Goal: Information Seeking & Learning: Compare options

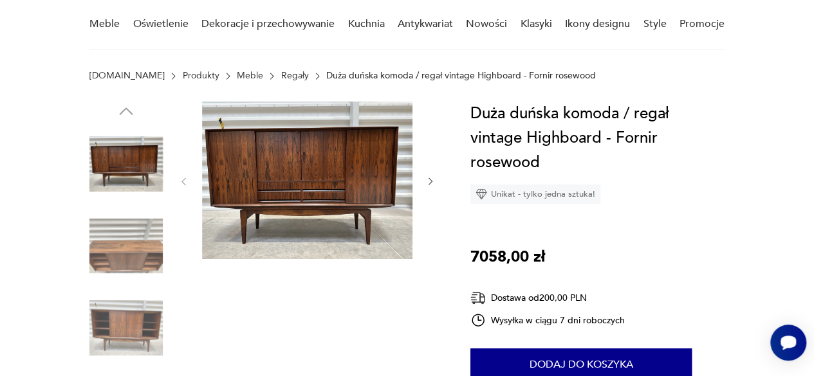
click at [130, 237] on img at bounding box center [125, 246] width 73 height 73
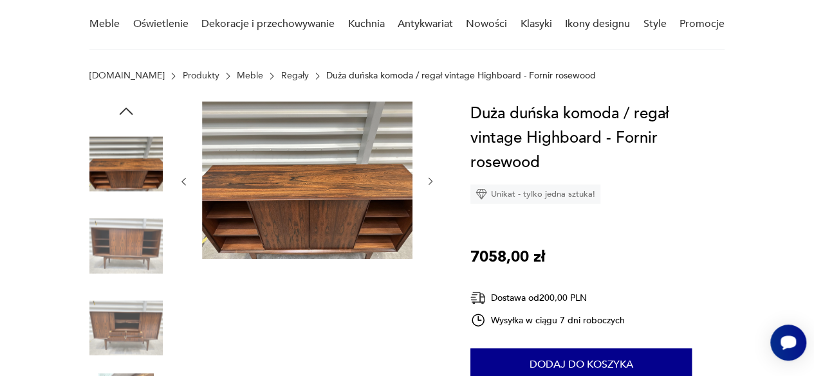
click at [138, 324] on img at bounding box center [125, 327] width 73 height 73
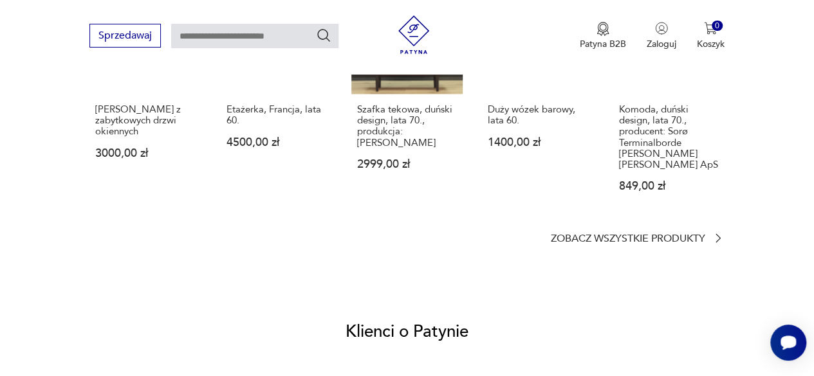
scroll to position [1076, 0]
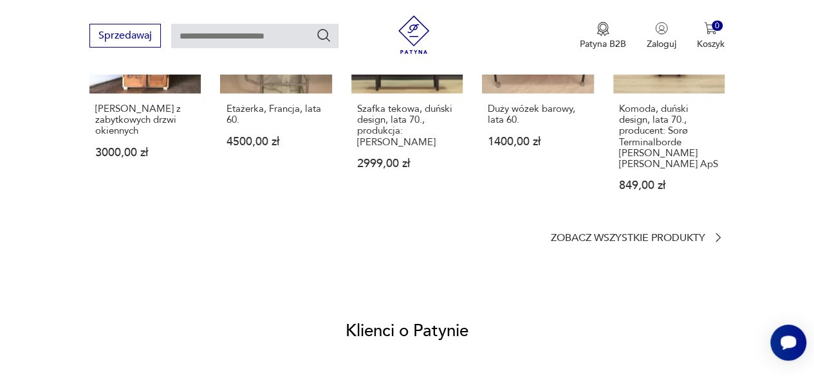
click at [612, 228] on section "Podobne przedmioty [PERSON_NAME] z zabytkowych drzwi okiennych 3000,00 zł Etaże…" at bounding box center [406, 92] width 635 height 304
click at [625, 235] on p "Zobacz wszystkie produkty" at bounding box center [628, 238] width 154 height 8
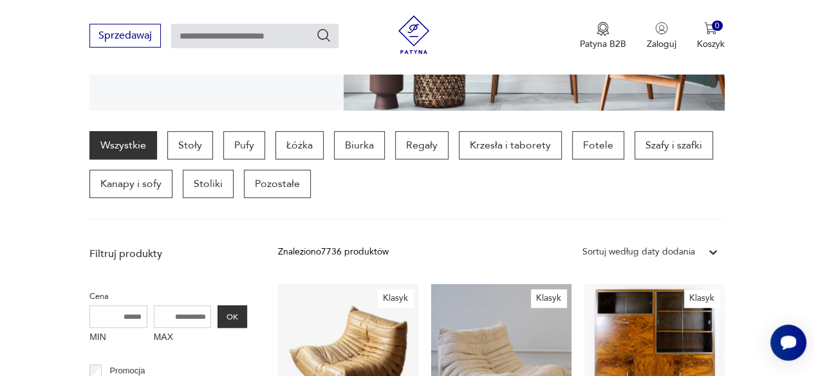
scroll to position [297, 0]
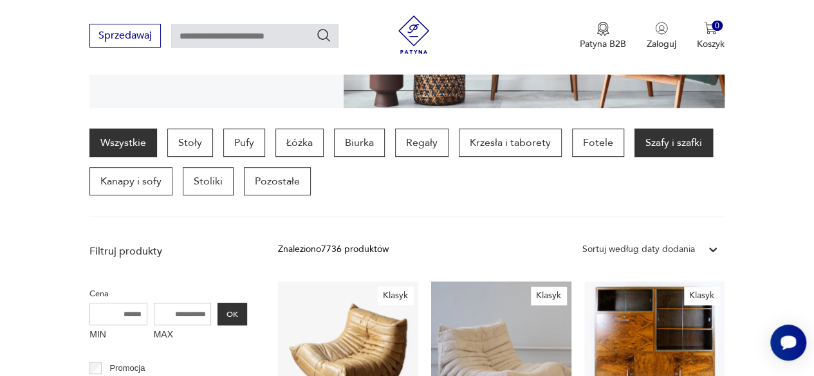
click at [675, 138] on p "Szafy i szafki" at bounding box center [673, 143] width 78 height 28
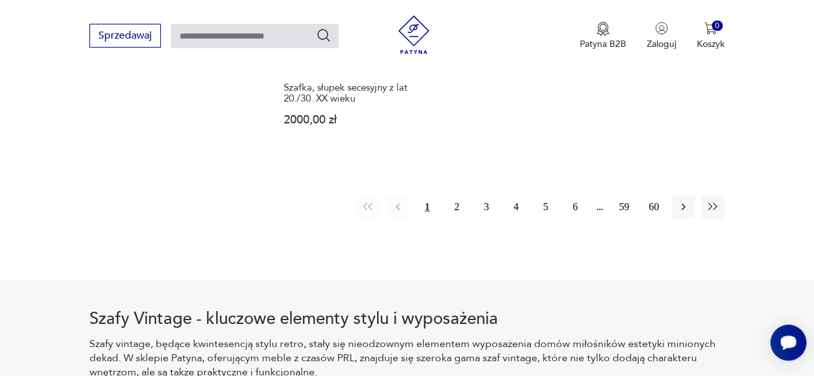
scroll to position [1920, 0]
click at [457, 196] on button "2" at bounding box center [456, 207] width 23 height 23
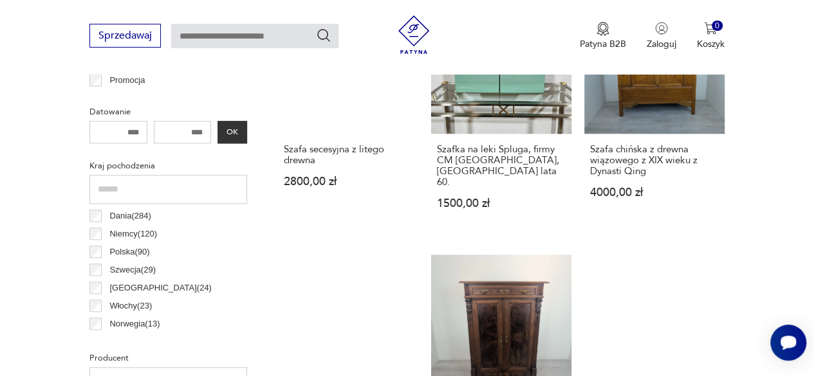
scroll to position [588, 0]
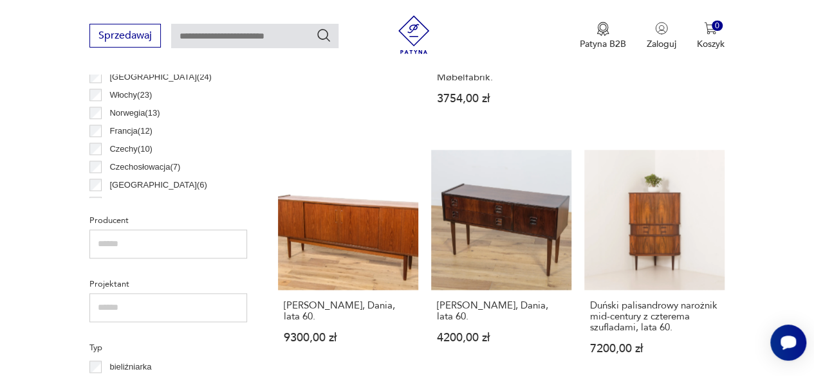
scroll to position [724, 0]
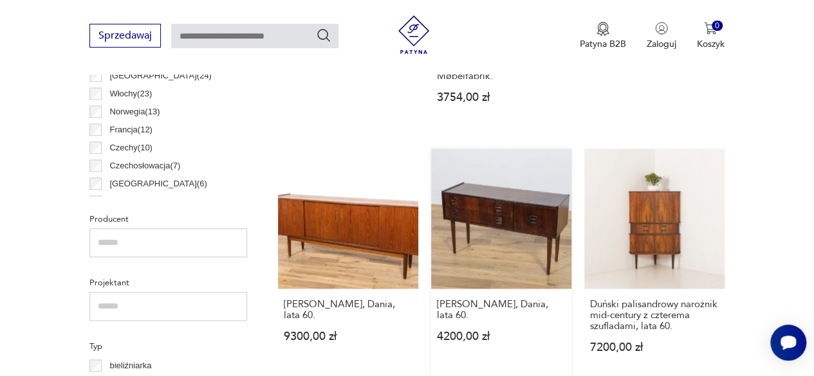
click at [497, 206] on link "[PERSON_NAME], Dania, lata 60. 4200,00 zł" at bounding box center [501, 264] width 140 height 230
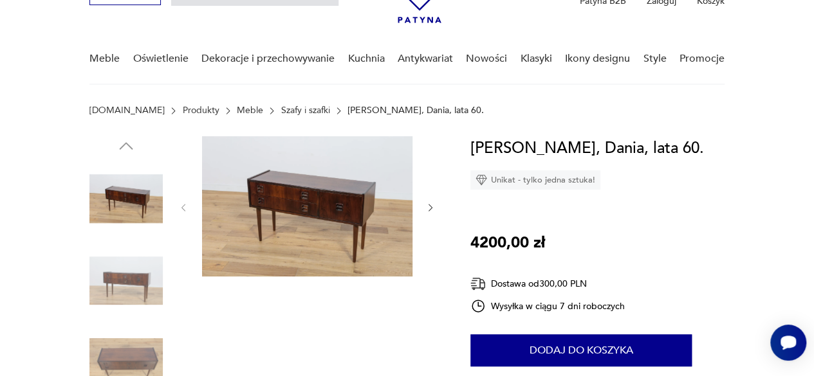
scroll to position [80, 0]
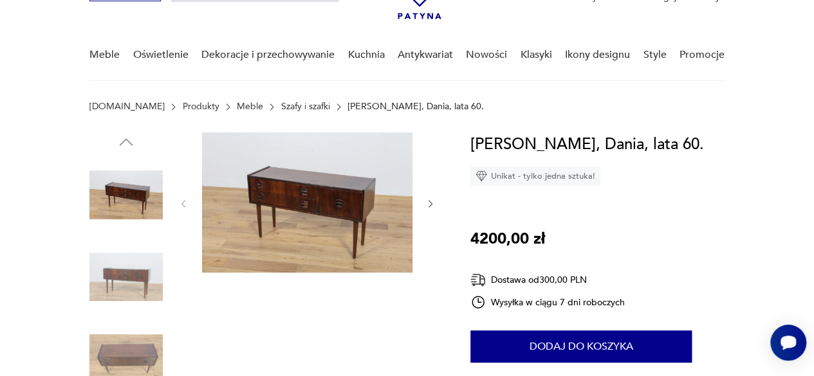
click at [428, 201] on icon "button" at bounding box center [430, 204] width 10 height 10
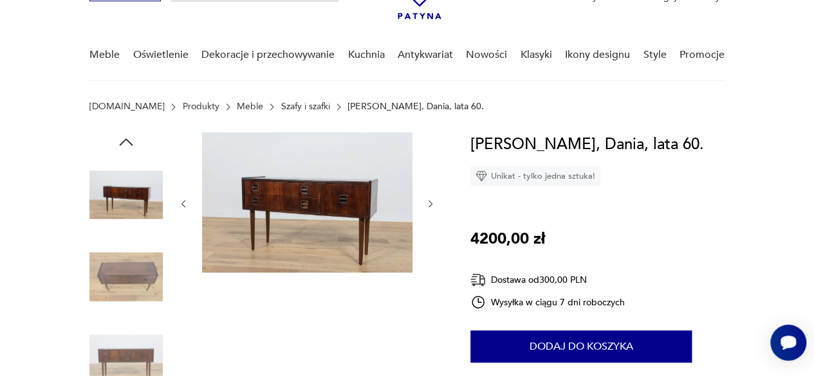
click at [428, 201] on icon "button" at bounding box center [430, 204] width 10 height 10
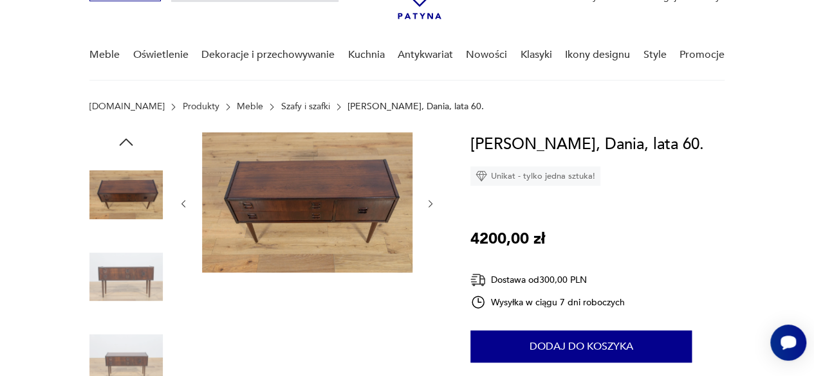
click at [428, 201] on icon "button" at bounding box center [430, 204] width 10 height 10
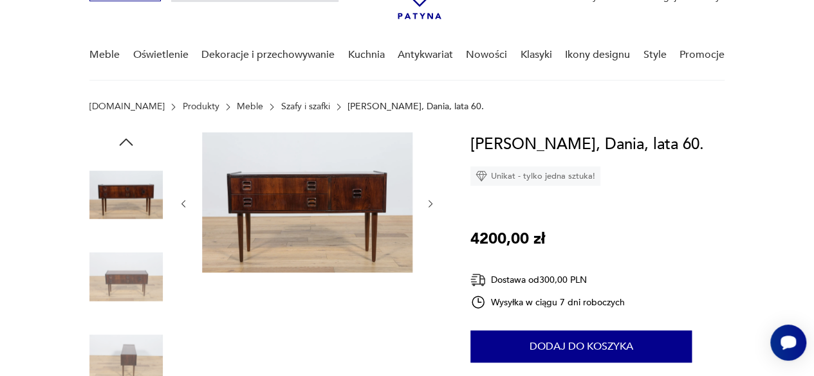
click at [433, 203] on icon "button" at bounding box center [430, 204] width 10 height 10
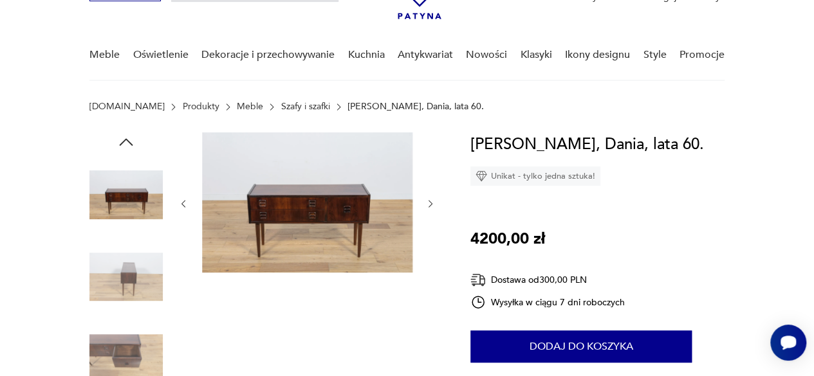
click at [433, 203] on icon "button" at bounding box center [430, 204] width 10 height 10
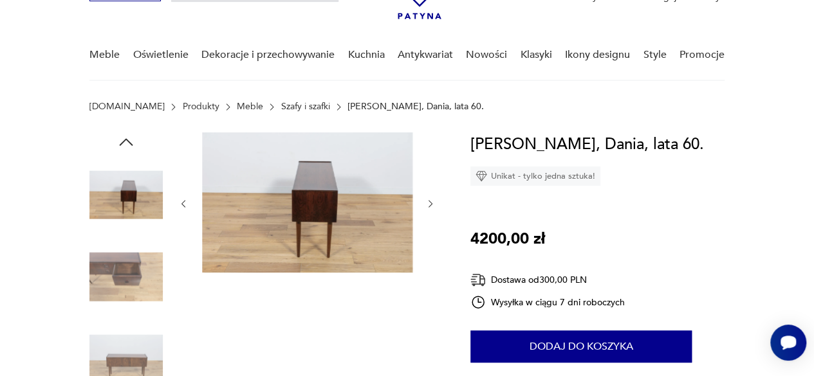
click at [433, 203] on icon "button" at bounding box center [430, 204] width 10 height 10
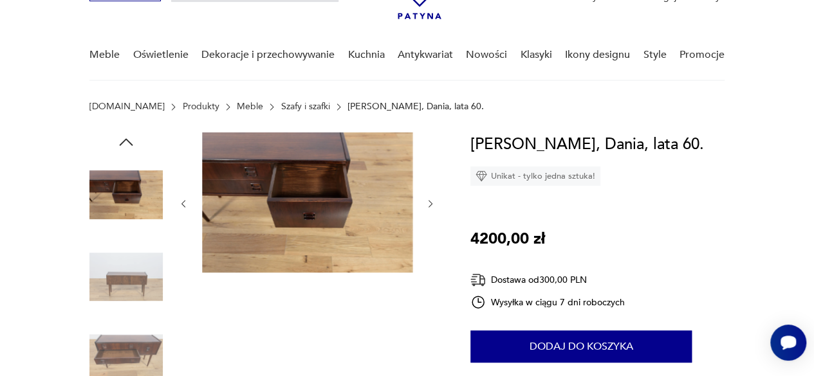
click at [433, 203] on icon "button" at bounding box center [430, 204] width 10 height 10
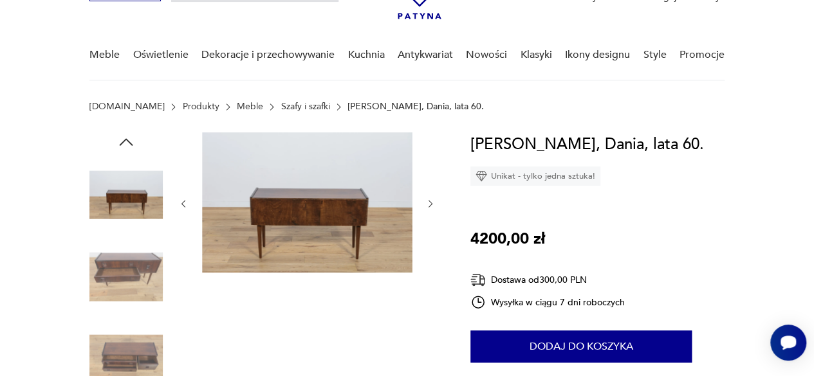
click at [433, 203] on icon "button" at bounding box center [430, 204] width 10 height 10
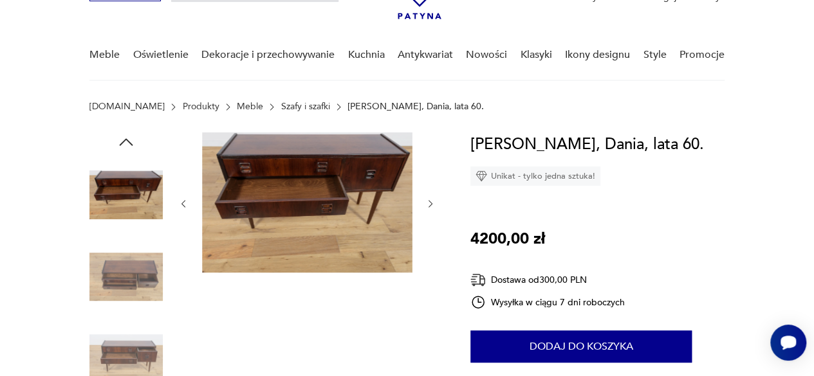
click at [433, 203] on icon "button" at bounding box center [430, 204] width 10 height 10
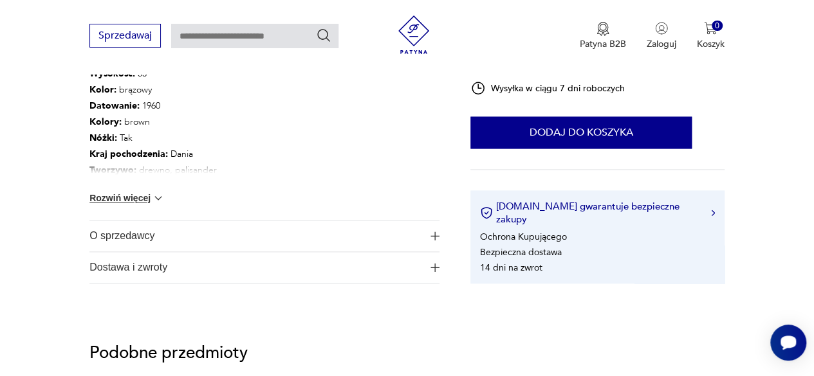
scroll to position [748, 0]
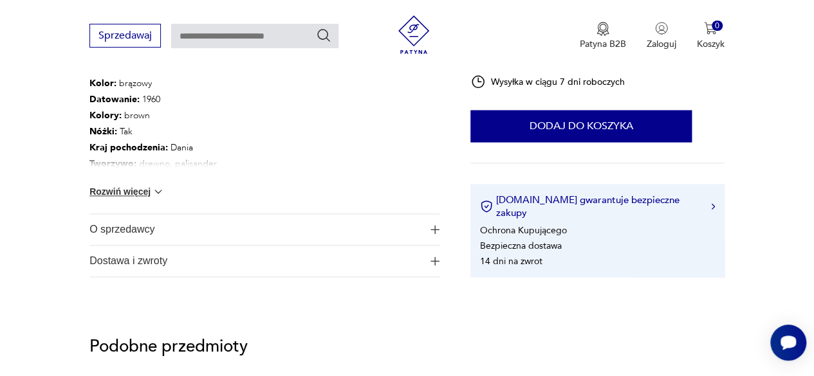
click at [142, 192] on button "Rozwiń więcej" at bounding box center [126, 191] width 75 height 13
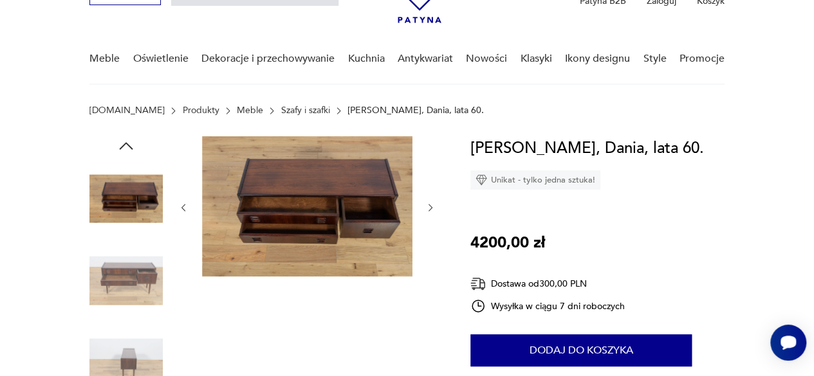
scroll to position [61, 0]
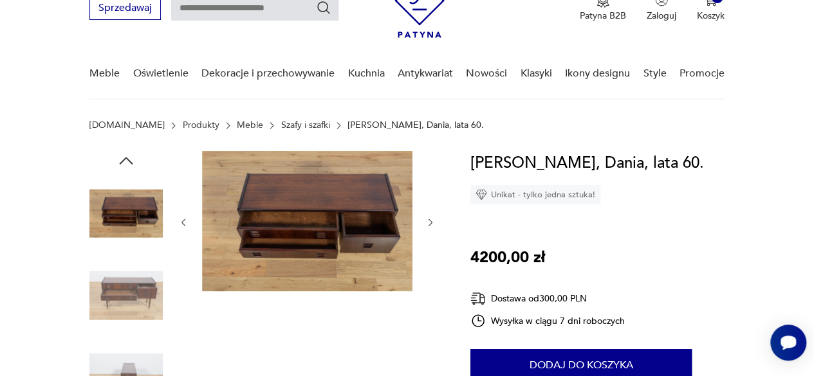
click at [127, 160] on icon "button" at bounding box center [125, 160] width 19 height 19
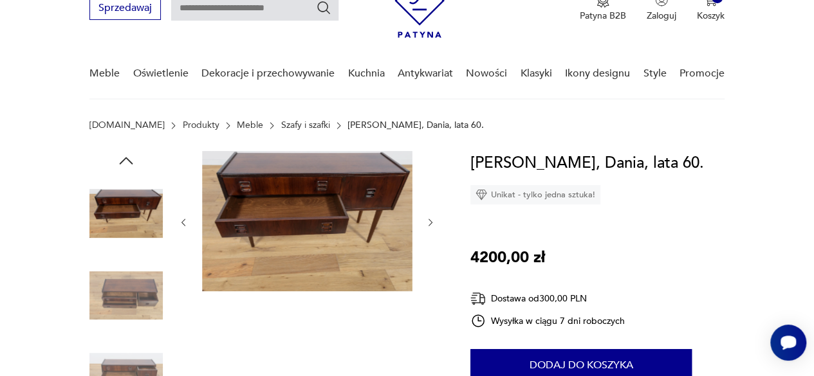
click at [127, 160] on icon "button" at bounding box center [125, 160] width 19 height 19
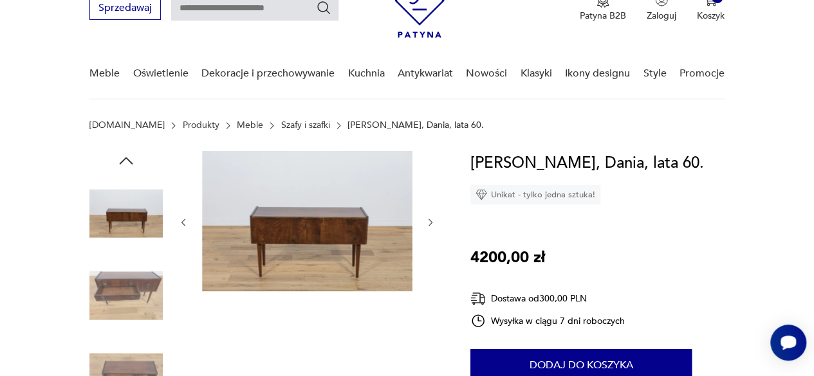
click at [127, 160] on icon "button" at bounding box center [125, 160] width 19 height 19
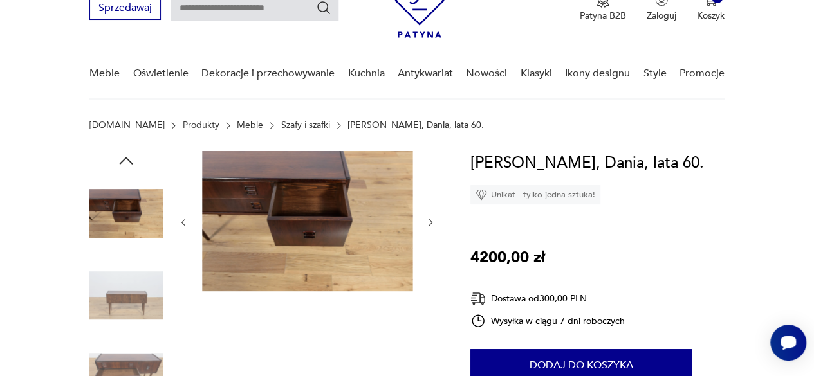
click at [127, 160] on icon "button" at bounding box center [125, 160] width 19 height 19
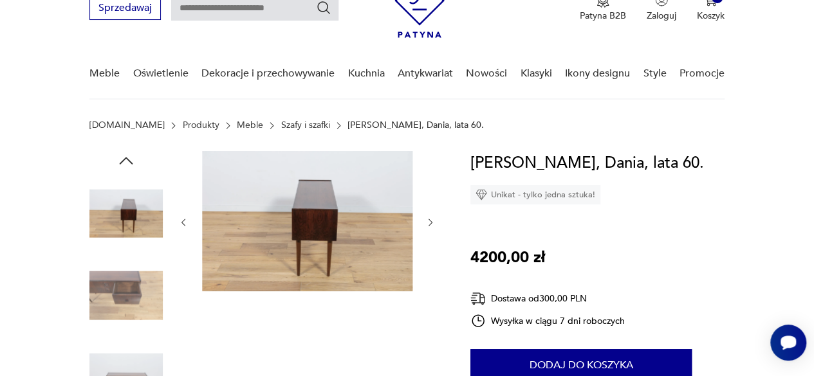
click at [127, 160] on icon "button" at bounding box center [125, 160] width 19 height 19
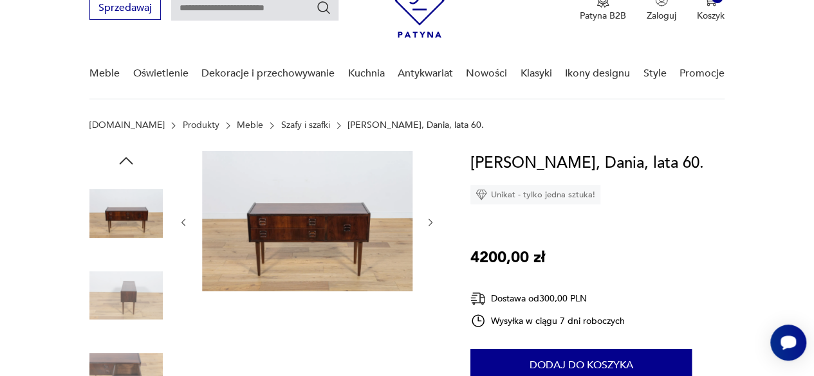
click at [127, 160] on icon "button" at bounding box center [125, 160] width 19 height 19
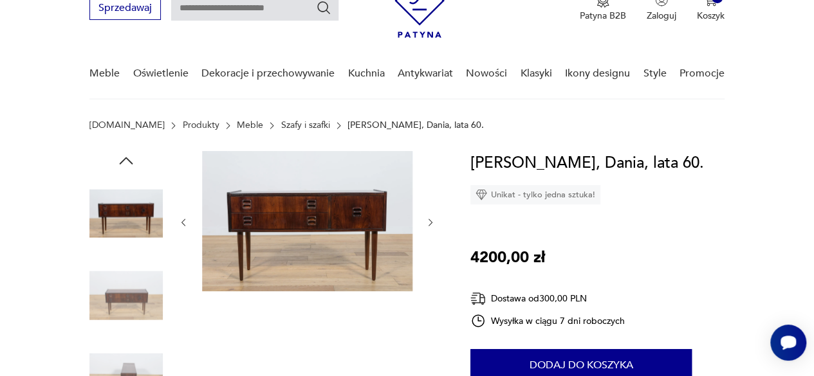
click at [298, 212] on img at bounding box center [307, 221] width 210 height 140
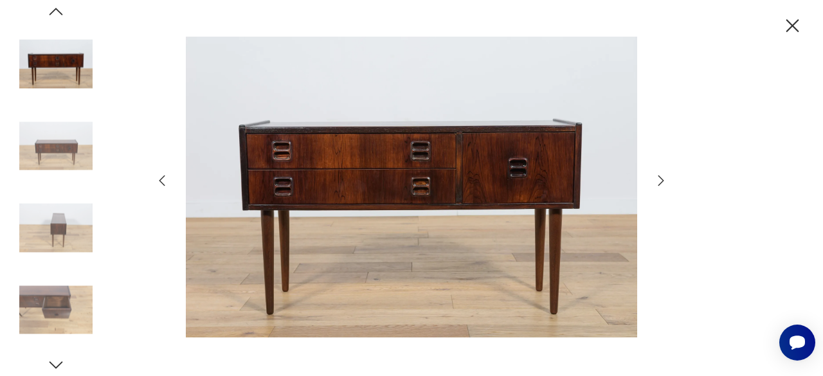
click at [658, 179] on icon "button" at bounding box center [661, 180] width 15 height 15
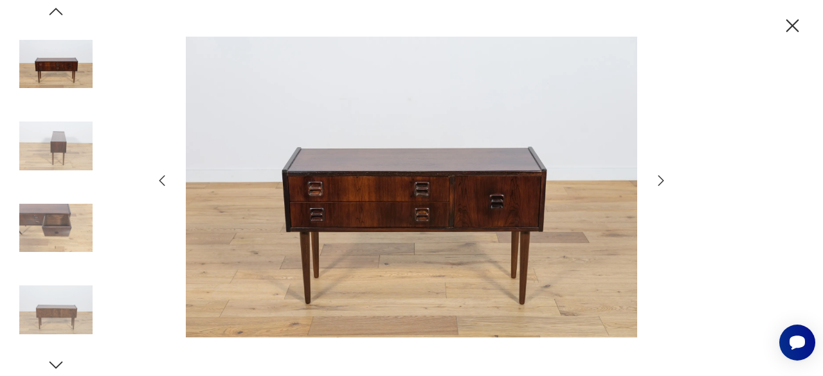
click at [658, 179] on icon "button" at bounding box center [661, 180] width 15 height 15
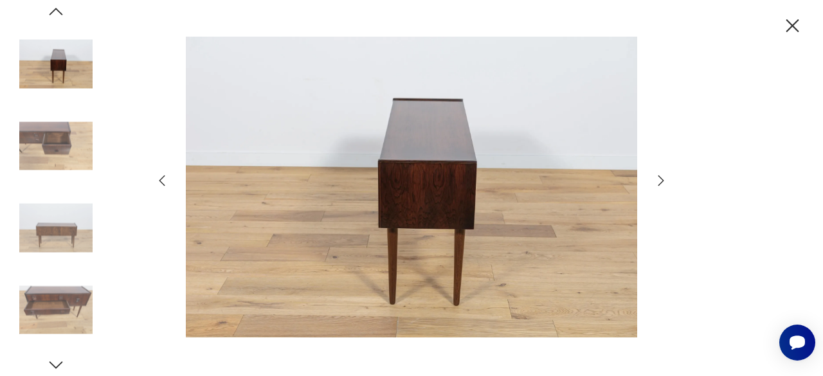
click at [658, 179] on icon "button" at bounding box center [661, 180] width 15 height 15
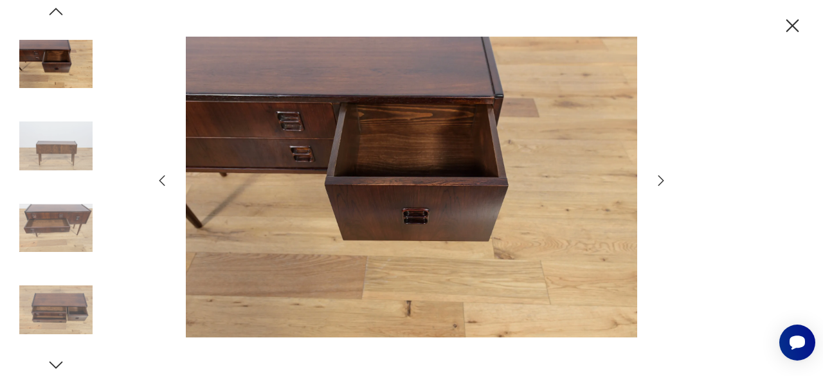
click at [658, 179] on icon "button" at bounding box center [661, 180] width 15 height 15
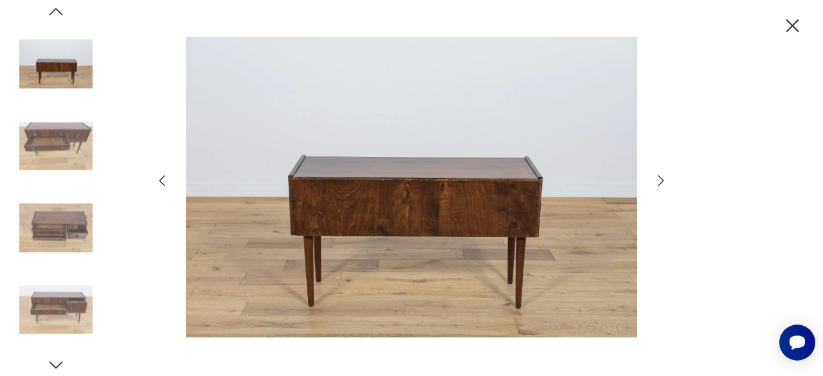
click at [658, 179] on icon "button" at bounding box center [661, 180] width 15 height 15
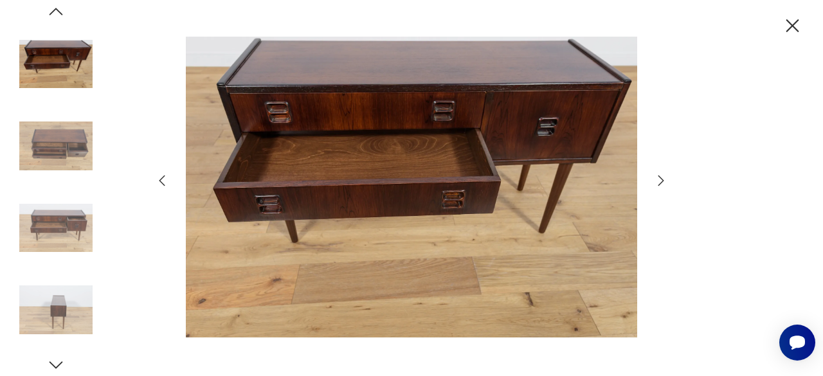
click at [658, 179] on icon "button" at bounding box center [661, 180] width 15 height 15
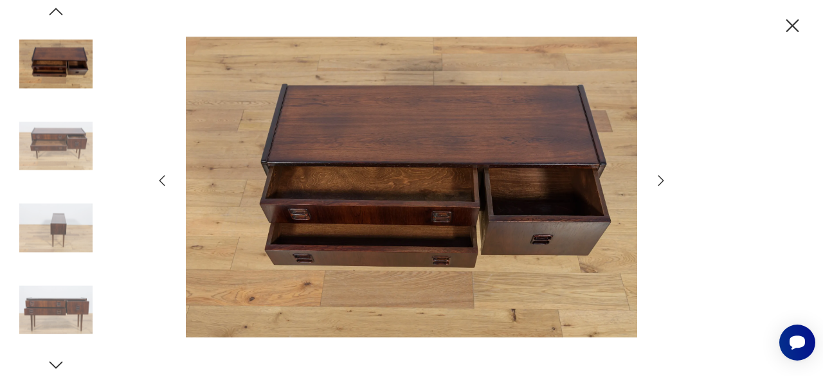
click at [658, 179] on icon "button" at bounding box center [661, 180] width 15 height 15
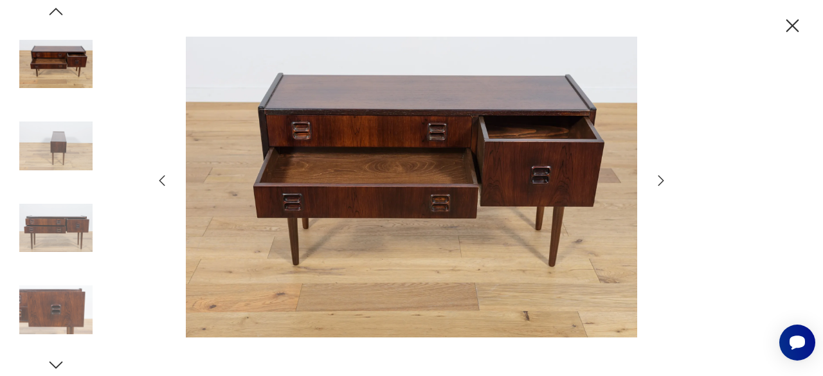
click at [658, 179] on icon "button" at bounding box center [661, 180] width 15 height 15
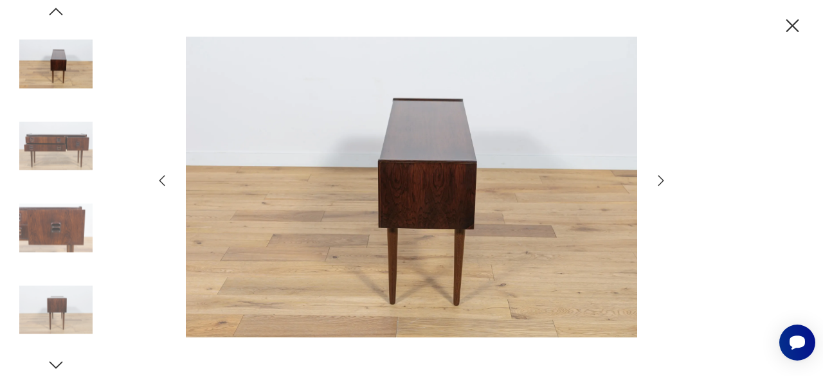
click at [658, 179] on icon "button" at bounding box center [661, 180] width 15 height 15
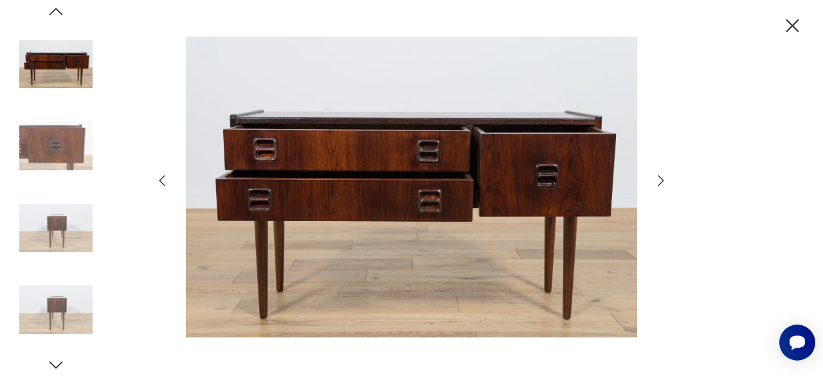
click at [658, 179] on icon "button" at bounding box center [661, 180] width 15 height 15
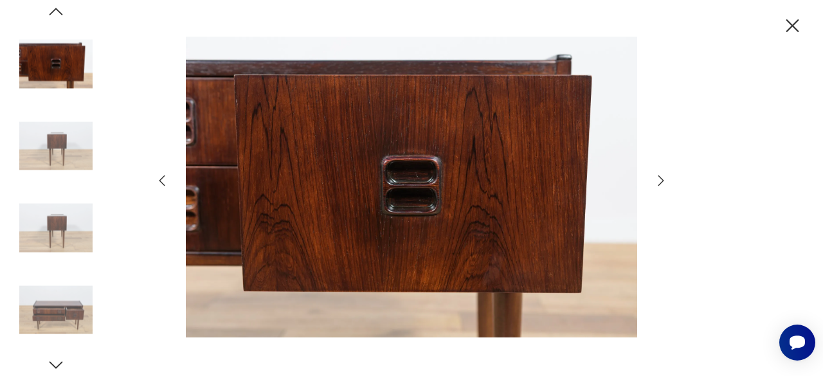
click at [658, 179] on icon "button" at bounding box center [661, 180] width 15 height 15
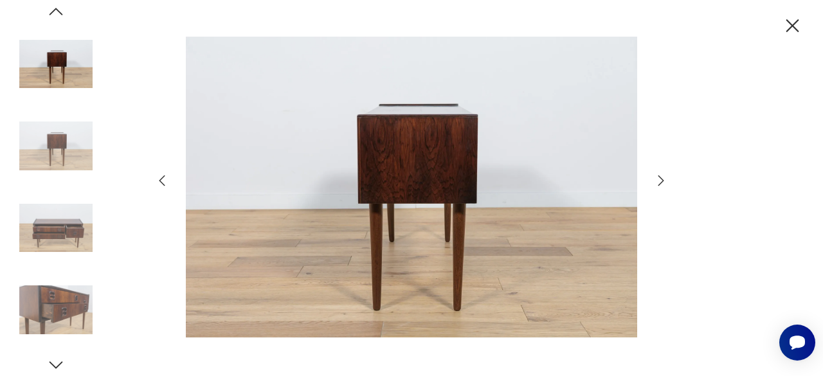
click at [658, 179] on icon "button" at bounding box center [661, 180] width 15 height 15
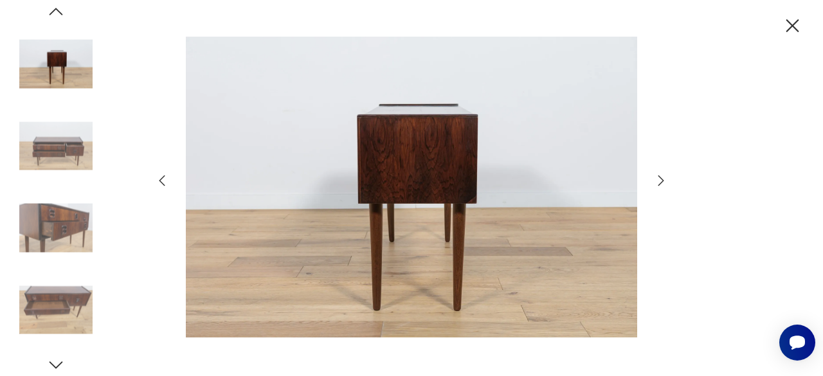
click at [658, 179] on icon "button" at bounding box center [661, 180] width 15 height 15
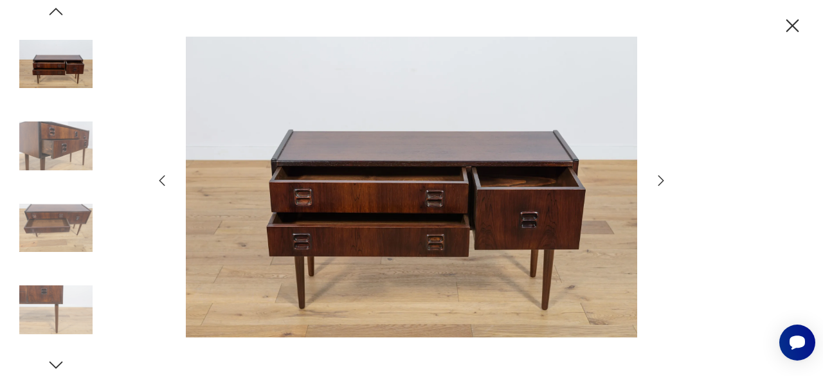
click at [658, 179] on icon "button" at bounding box center [661, 180] width 15 height 15
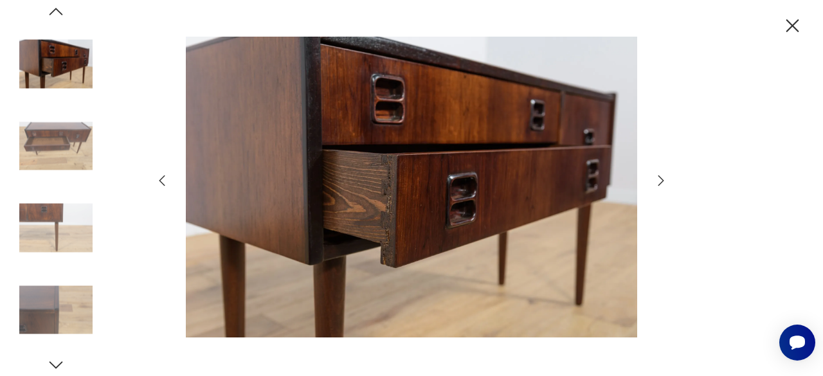
click at [658, 179] on icon "button" at bounding box center [661, 180] width 15 height 15
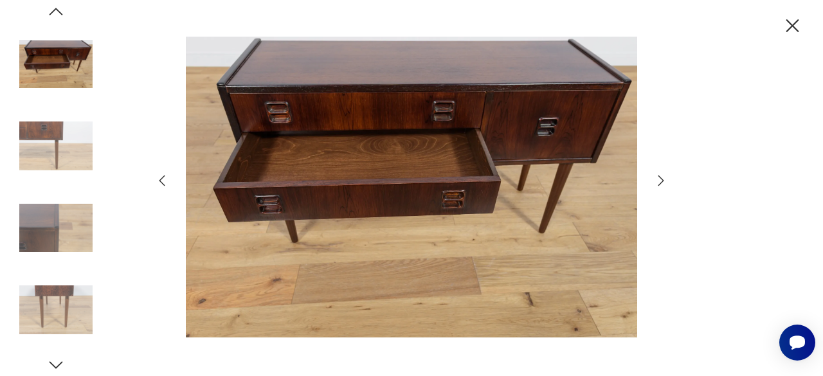
click at [658, 179] on icon "button" at bounding box center [661, 180] width 15 height 15
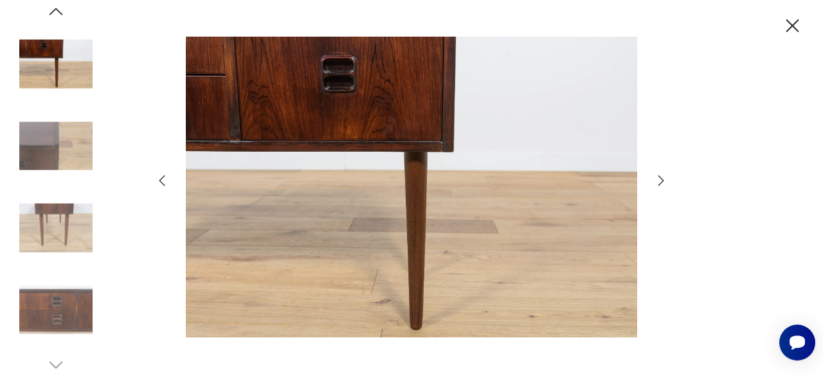
click at [658, 179] on icon "button" at bounding box center [661, 180] width 15 height 15
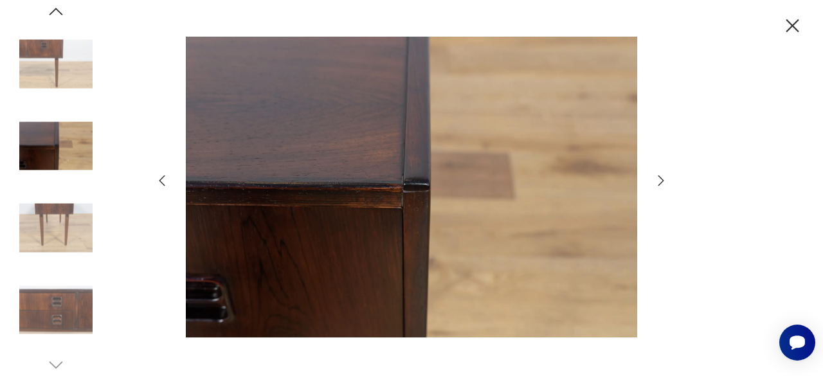
click at [658, 179] on icon "button" at bounding box center [661, 180] width 15 height 15
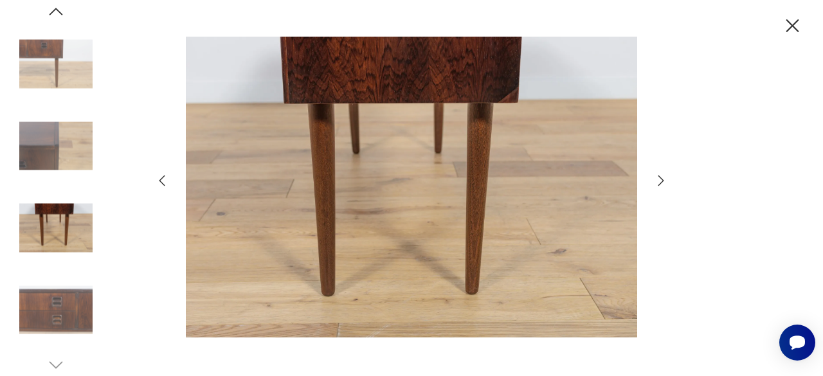
click at [794, 24] on icon "button" at bounding box center [793, 25] width 13 height 13
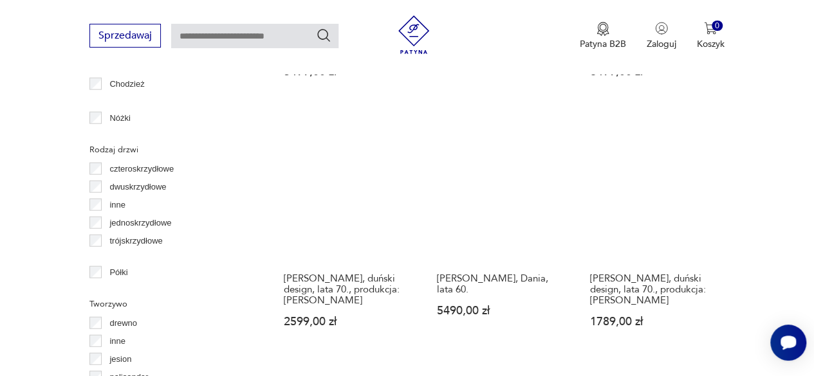
scroll to position [1490, 0]
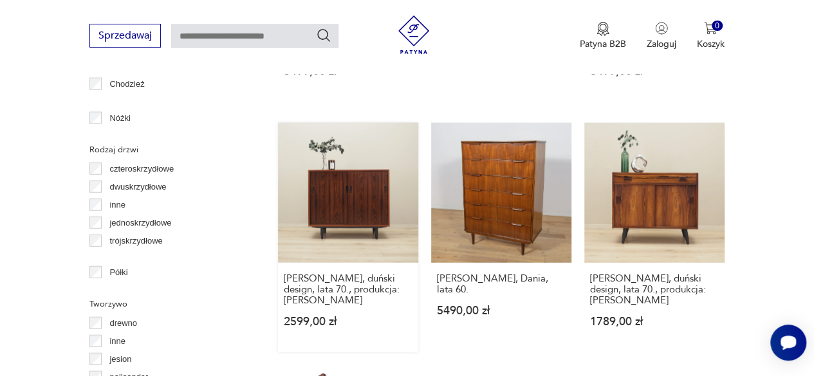
click at [356, 190] on link "[PERSON_NAME], duński design, lata 70., produkcja: [PERSON_NAME] 2599,00 zł" at bounding box center [348, 238] width 140 height 230
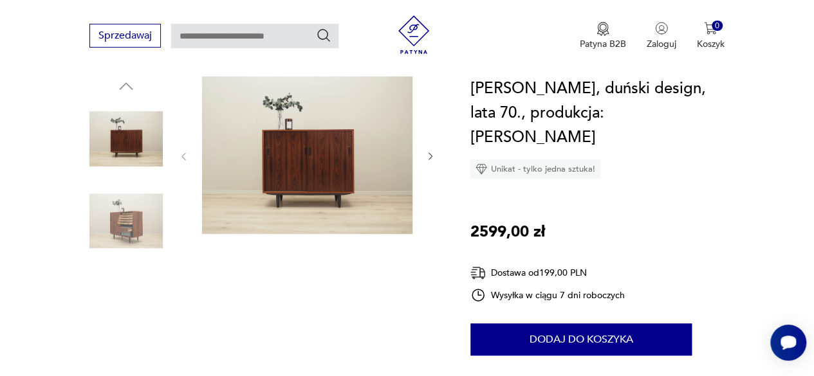
scroll to position [135, 0]
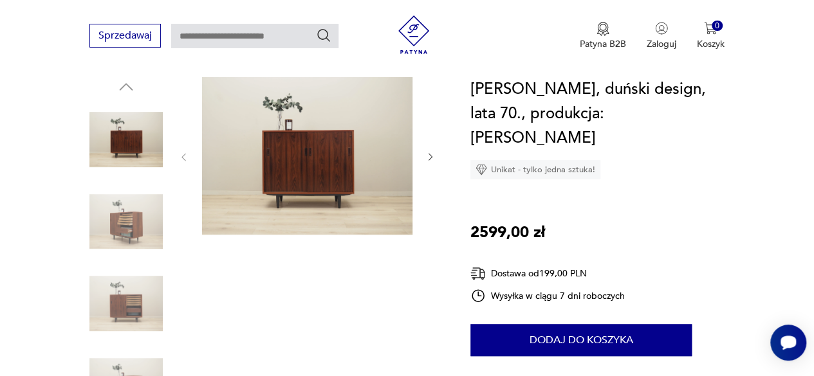
click at [328, 167] on img at bounding box center [307, 156] width 210 height 158
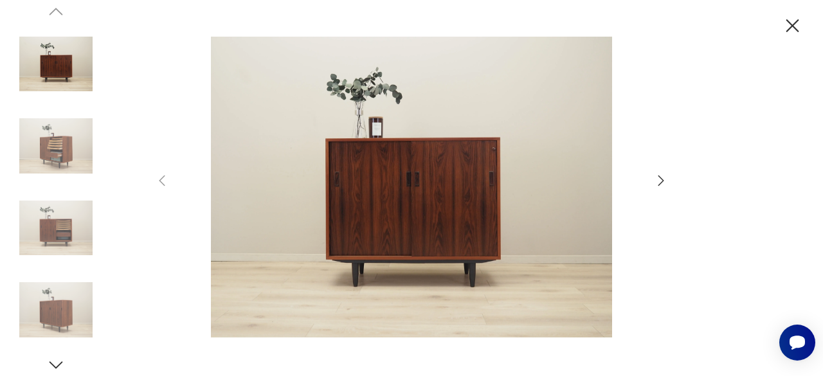
click at [661, 179] on icon "button" at bounding box center [661, 180] width 15 height 15
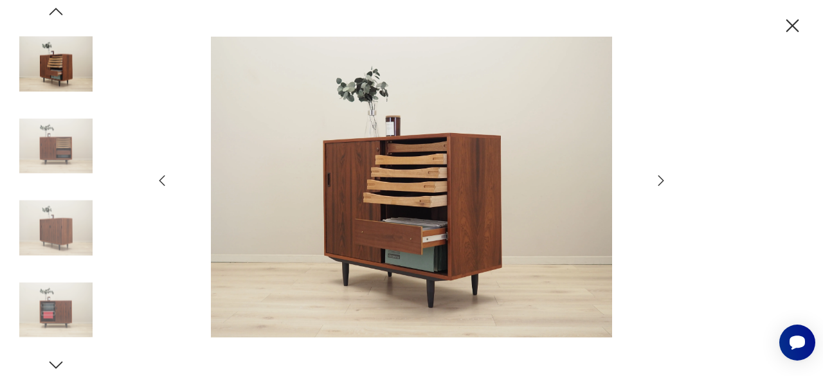
click at [661, 179] on icon "button" at bounding box center [661, 180] width 15 height 15
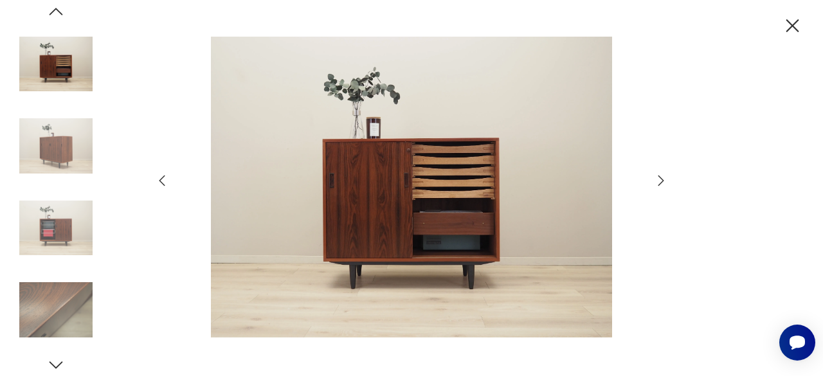
click at [661, 179] on icon "button" at bounding box center [661, 180] width 15 height 15
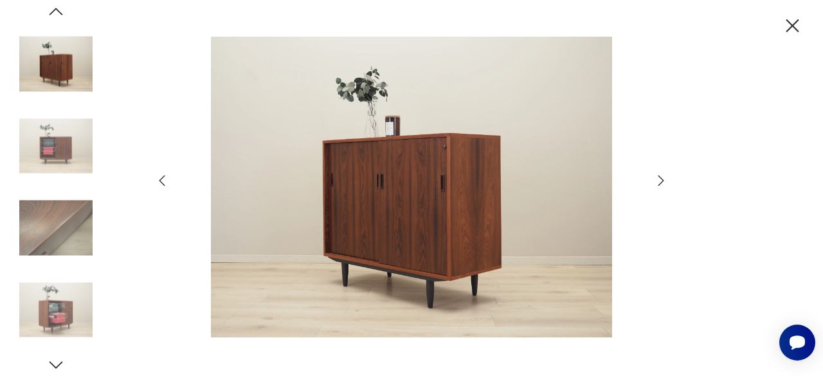
click at [661, 179] on icon "button" at bounding box center [661, 180] width 15 height 15
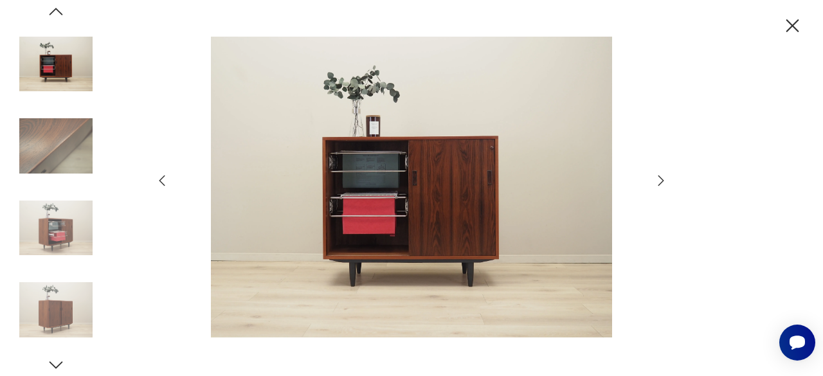
click at [792, 23] on icon "button" at bounding box center [793, 26] width 23 height 23
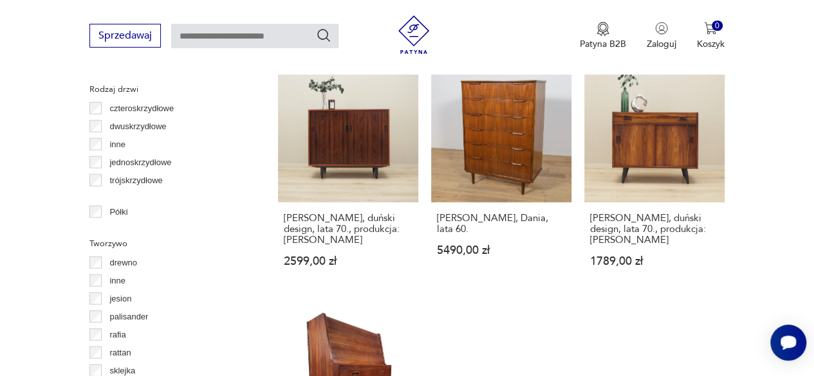
scroll to position [1548, 0]
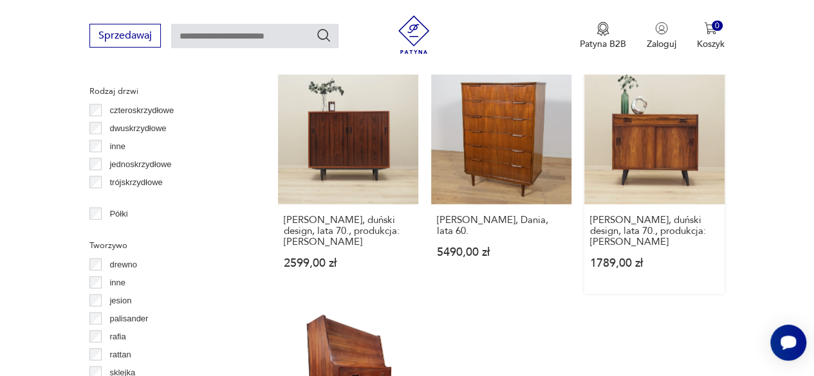
click at [654, 127] on link "[PERSON_NAME], duński design, lata 70., produkcja: [PERSON_NAME] 1789,00 zł" at bounding box center [654, 179] width 140 height 230
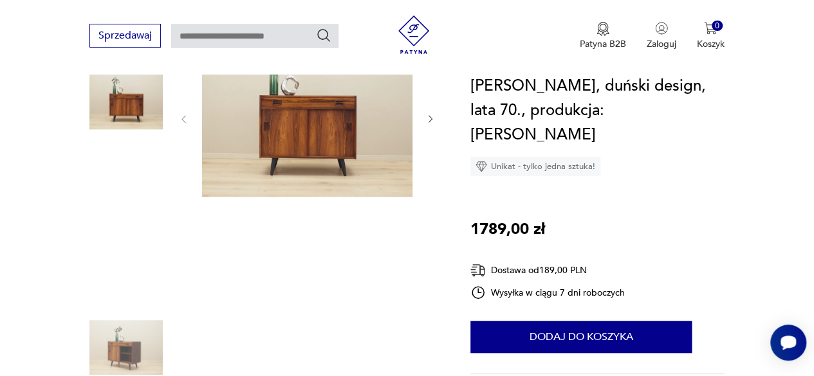
scroll to position [183, 0]
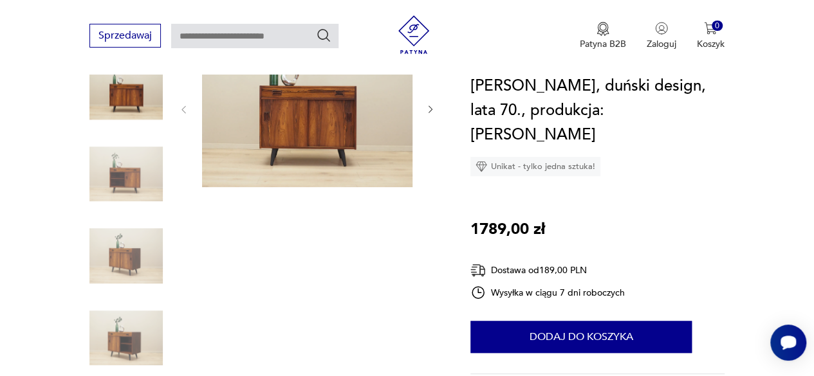
click at [342, 136] on img at bounding box center [307, 109] width 210 height 158
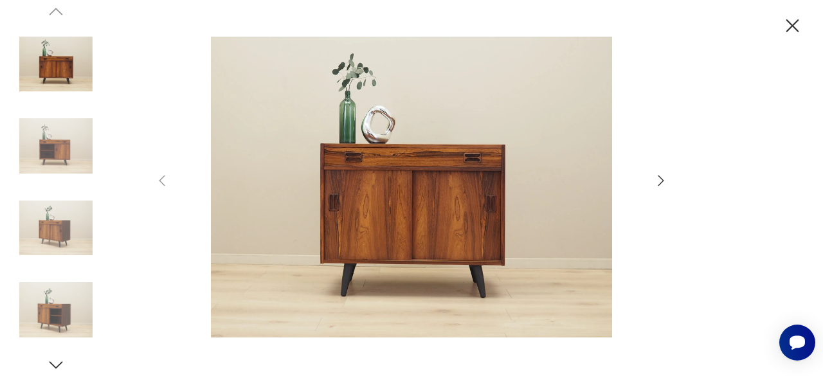
click at [661, 179] on icon "button" at bounding box center [661, 180] width 15 height 15
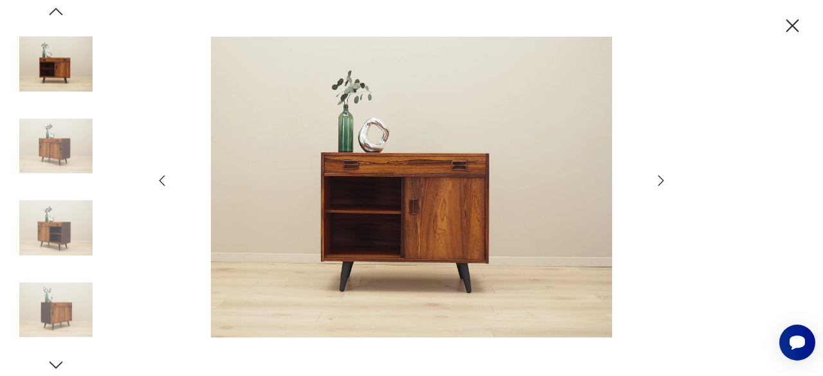
click at [661, 179] on icon "button" at bounding box center [661, 180] width 15 height 15
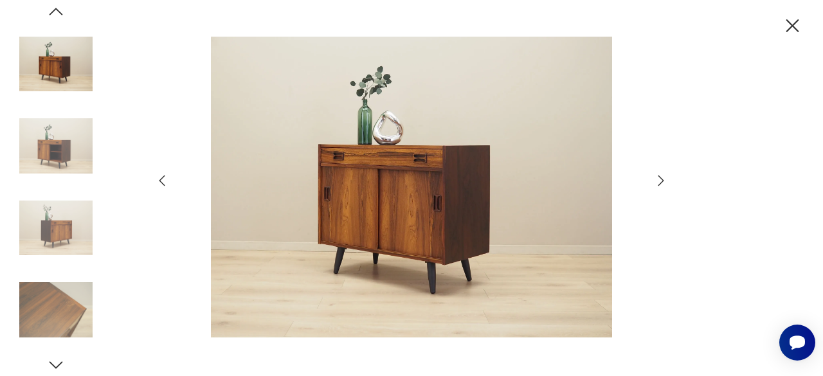
click at [661, 179] on icon "button" at bounding box center [661, 180] width 15 height 15
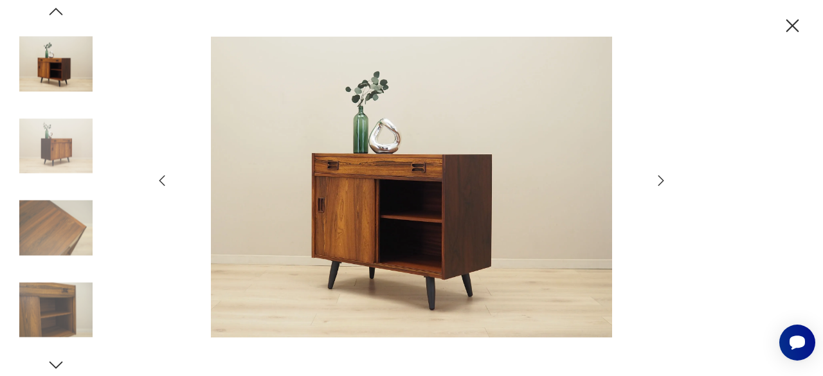
click at [661, 179] on icon "button" at bounding box center [661, 180] width 15 height 15
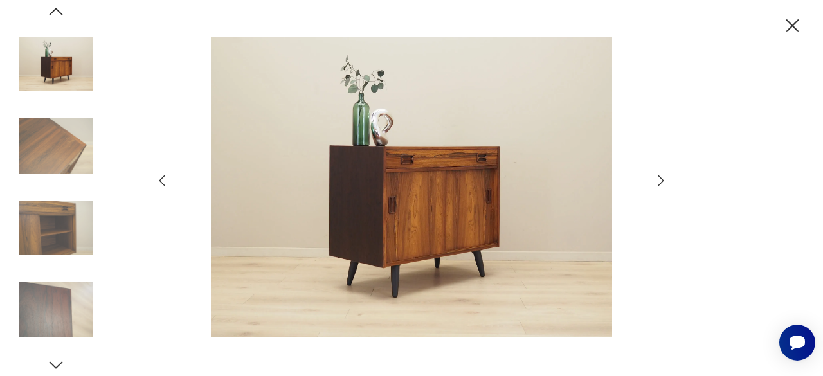
click at [661, 179] on icon "button" at bounding box center [661, 180] width 15 height 15
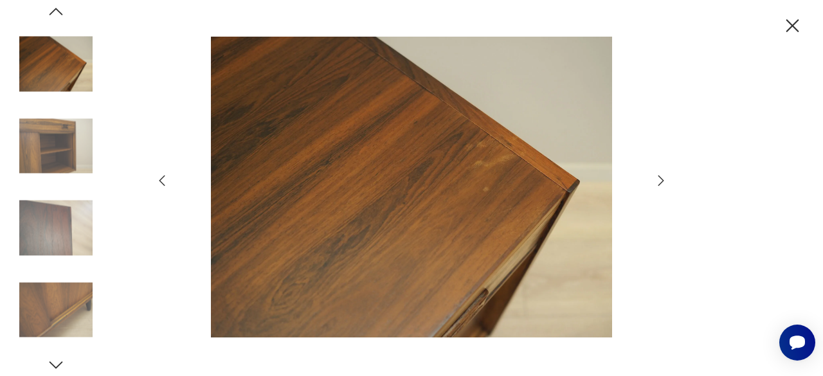
click at [661, 179] on icon "button" at bounding box center [661, 180] width 15 height 15
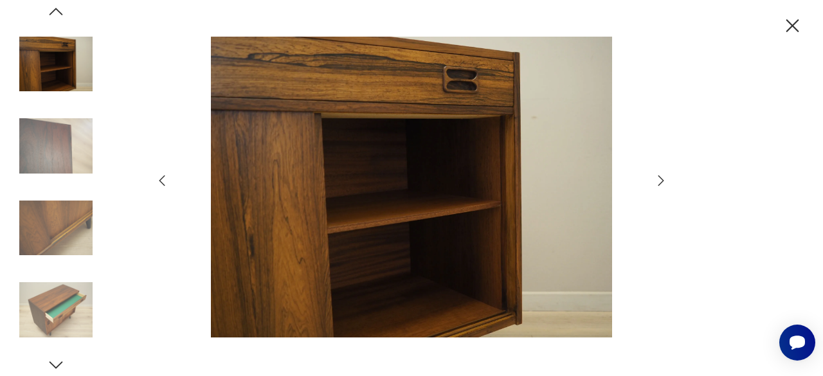
click at [661, 179] on icon "button" at bounding box center [661, 180] width 15 height 15
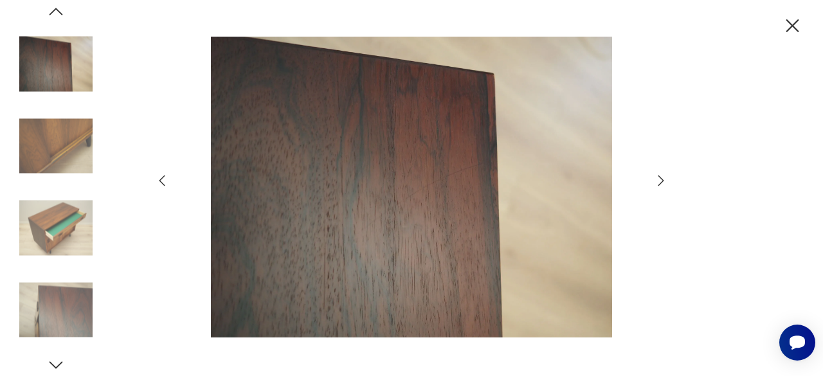
click at [661, 179] on icon "button" at bounding box center [661, 180] width 15 height 15
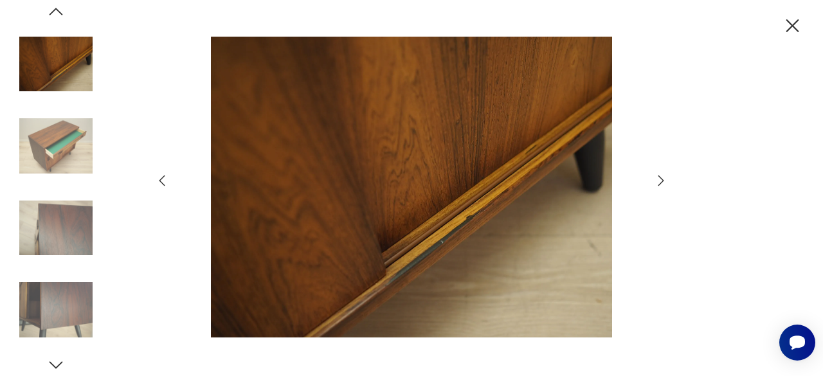
click at [661, 179] on icon "button" at bounding box center [661, 180] width 15 height 15
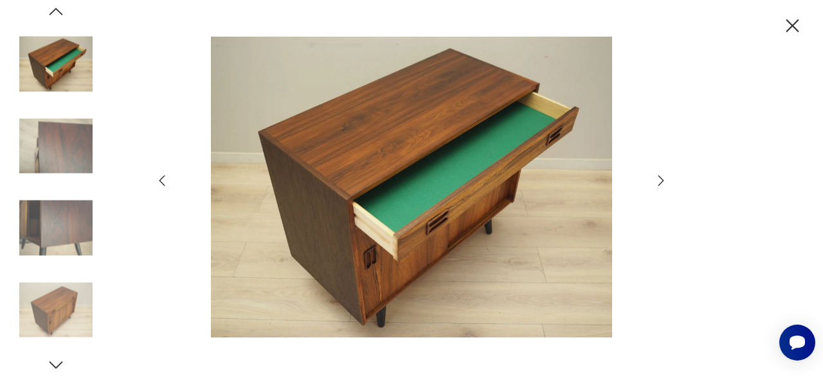
click at [661, 179] on icon "button" at bounding box center [661, 180] width 15 height 15
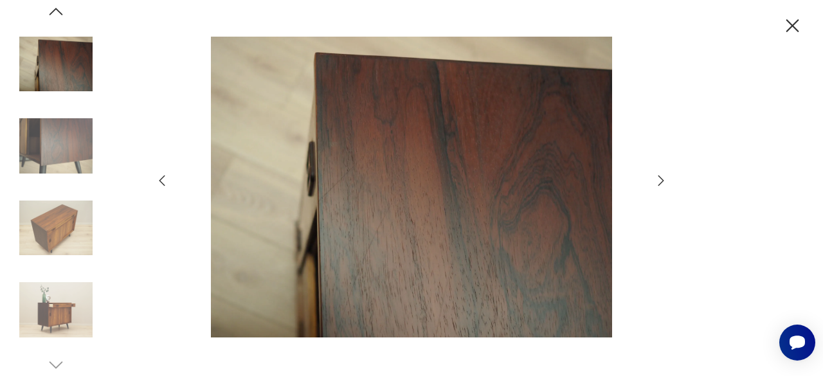
click at [661, 179] on icon "button" at bounding box center [661, 180] width 15 height 15
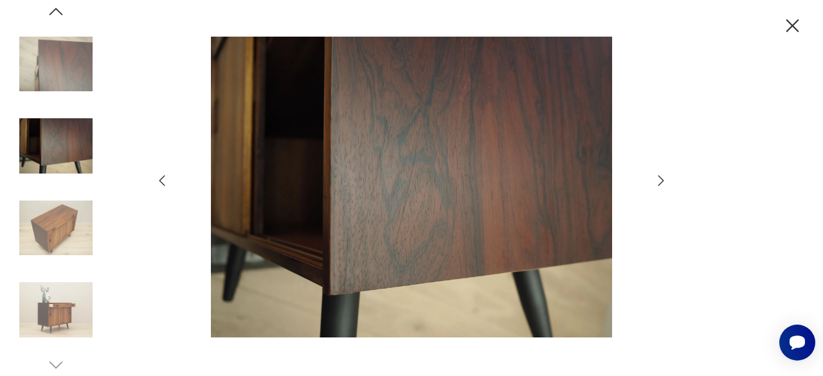
click at [661, 179] on icon "button" at bounding box center [661, 180] width 15 height 15
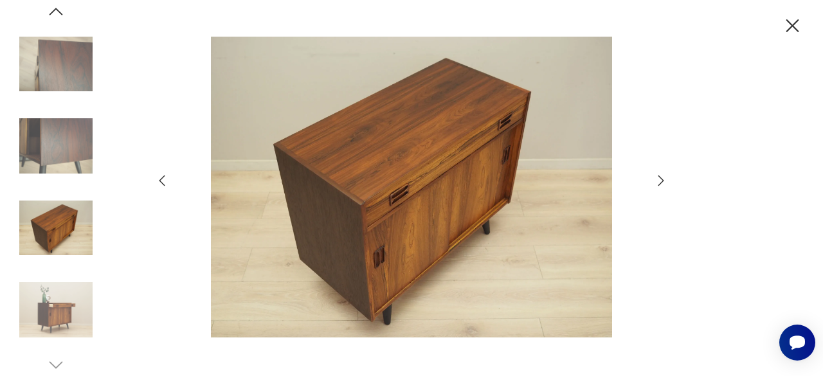
click at [661, 179] on icon "button" at bounding box center [661, 180] width 15 height 15
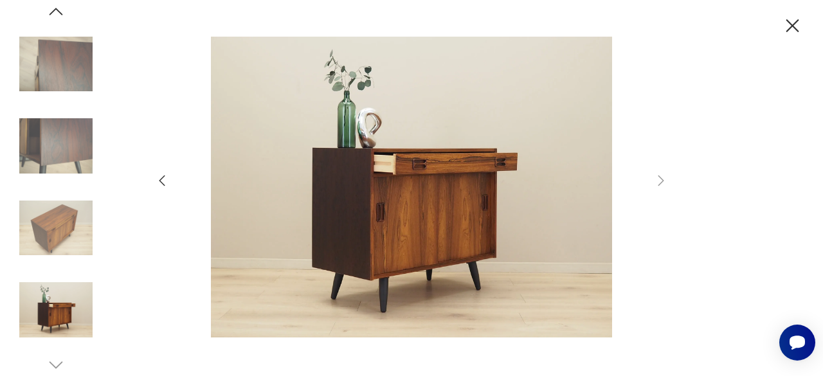
click at [791, 23] on icon "button" at bounding box center [793, 26] width 23 height 23
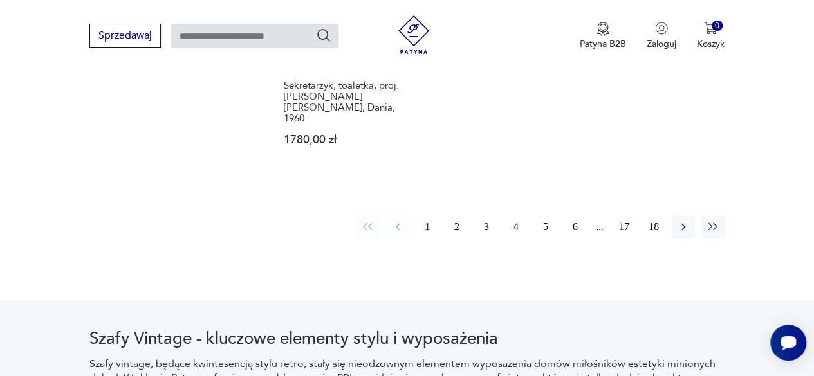
scroll to position [1938, 0]
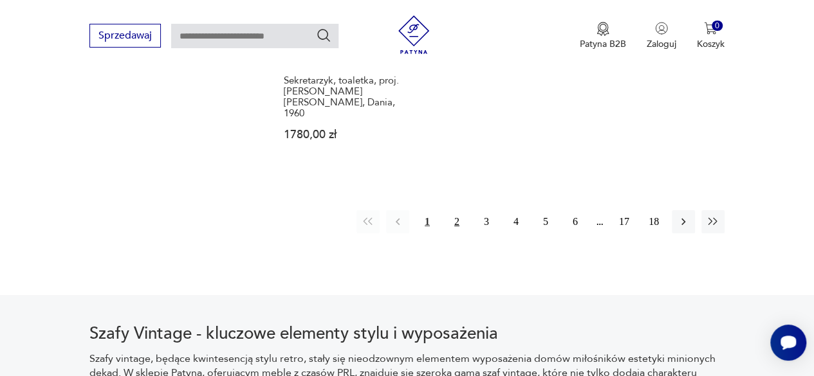
click at [456, 210] on button "2" at bounding box center [456, 221] width 23 height 23
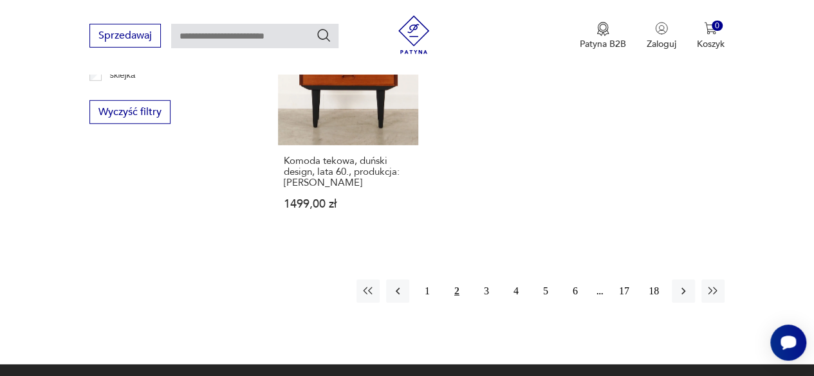
scroll to position [1853, 0]
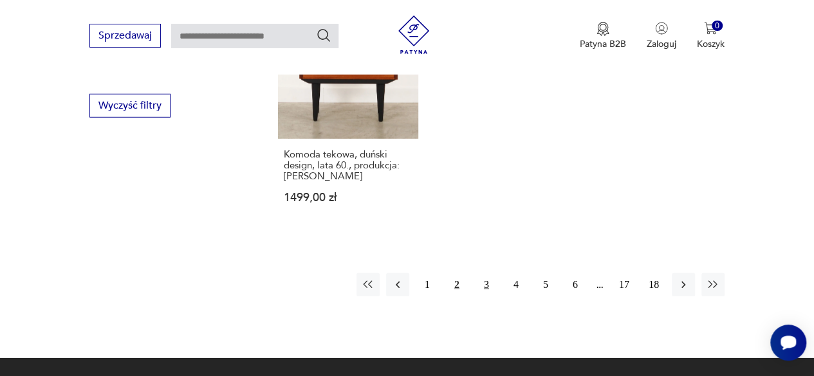
click at [485, 284] on button "3" at bounding box center [486, 284] width 23 height 23
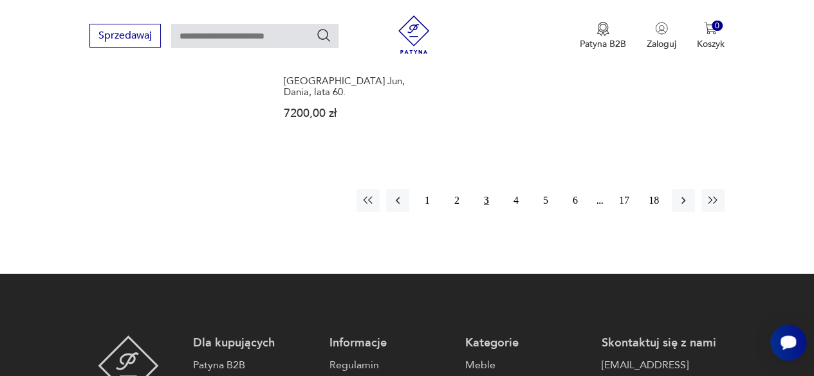
scroll to position [1950, 0]
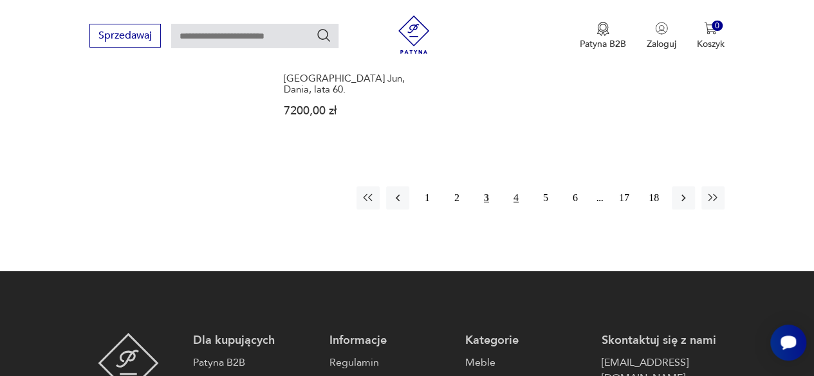
click at [515, 187] on button "4" at bounding box center [515, 198] width 23 height 23
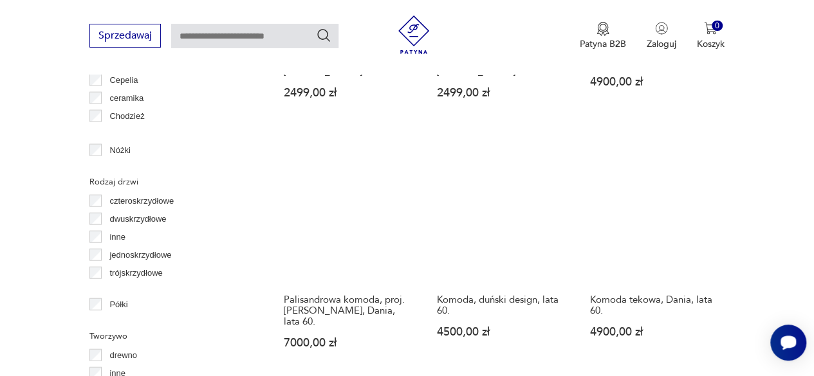
scroll to position [1482, 0]
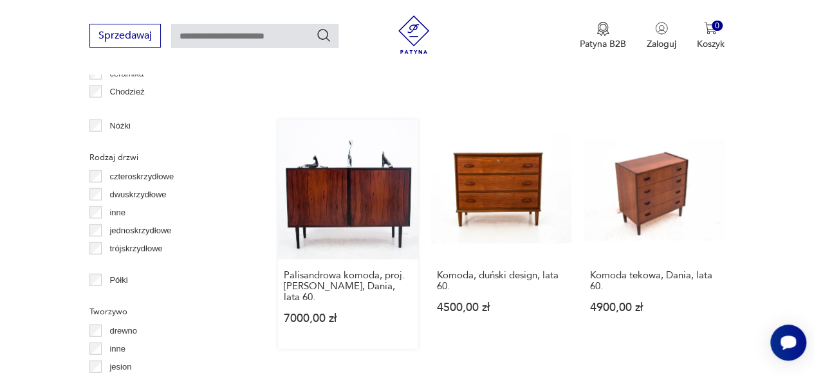
click at [371, 169] on link "Palisandrowa komoda, proj. [PERSON_NAME], Dania, lata 60. 7000,00 zł" at bounding box center [348, 235] width 140 height 230
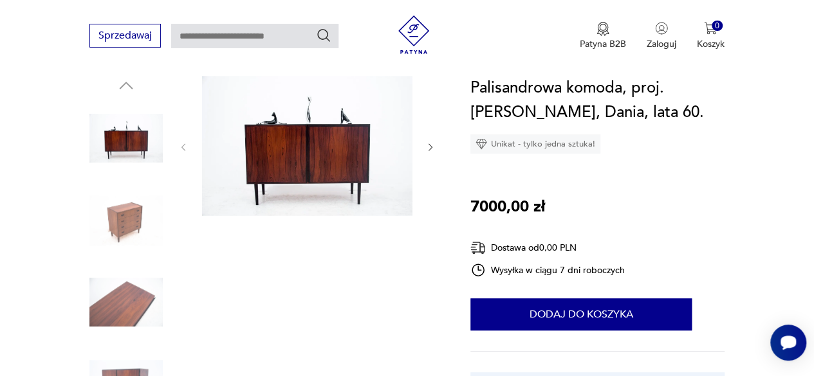
scroll to position [137, 0]
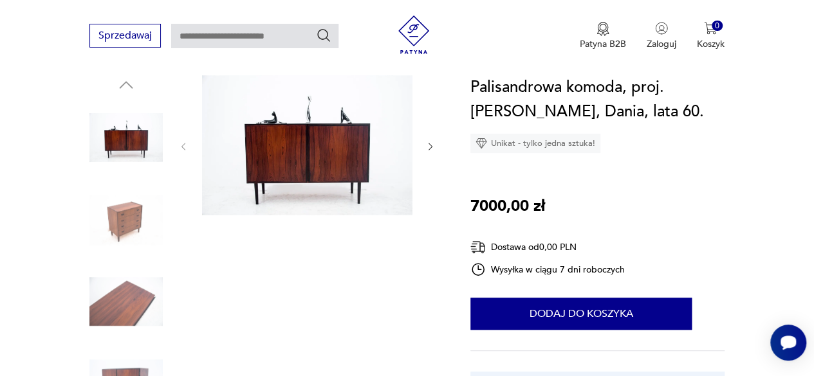
click at [428, 143] on icon "button" at bounding box center [430, 147] width 10 height 10
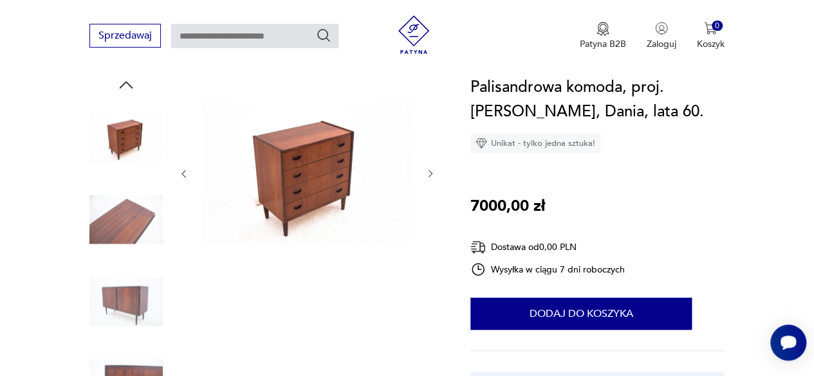
click at [428, 143] on div at bounding box center [306, 173] width 257 height 197
click at [430, 173] on icon "button" at bounding box center [430, 174] width 10 height 10
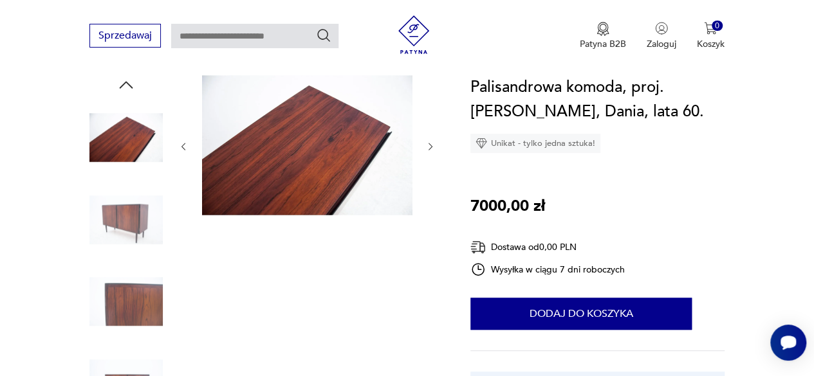
click at [430, 173] on div at bounding box center [306, 146] width 257 height 143
click at [427, 142] on icon "button" at bounding box center [430, 147] width 10 height 10
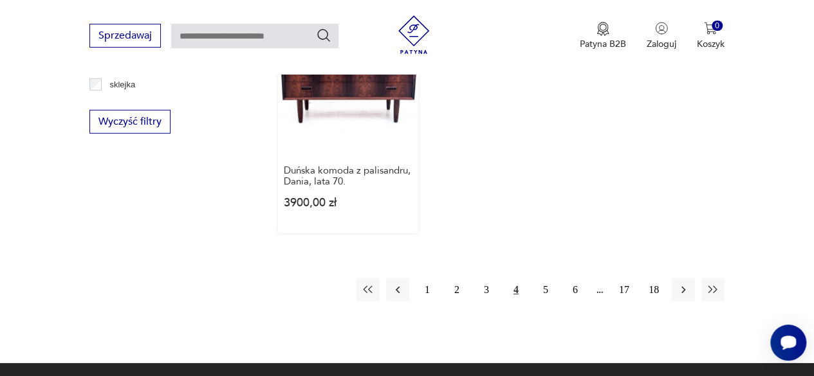
scroll to position [1840, 0]
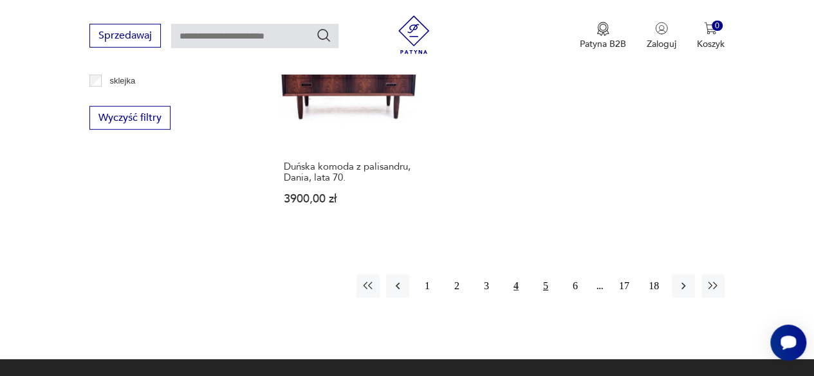
click at [546, 275] on button "5" at bounding box center [545, 286] width 23 height 23
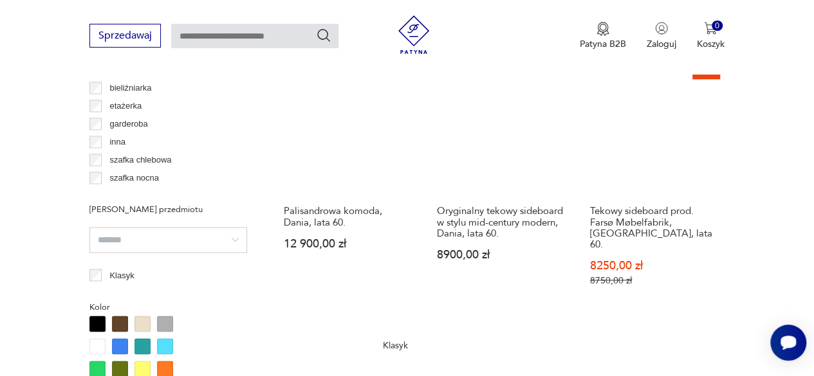
scroll to position [1005, 0]
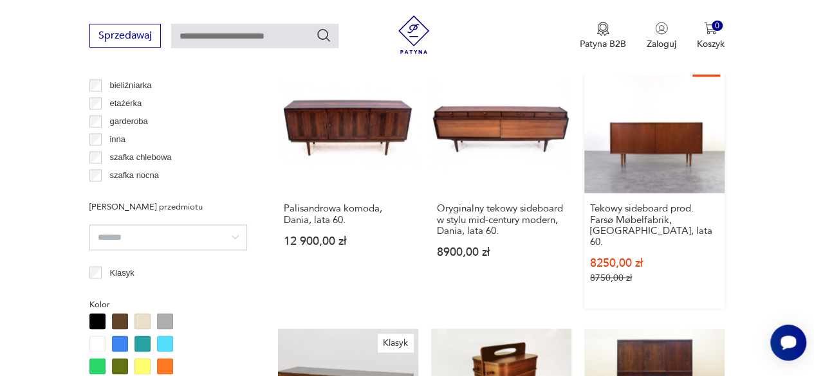
click at [654, 138] on link "Sale Tekowy sideboard prod. Farsø Møbelfabrik, Dania, lata 60. 8250,00 zł 8750,…" at bounding box center [654, 180] width 140 height 255
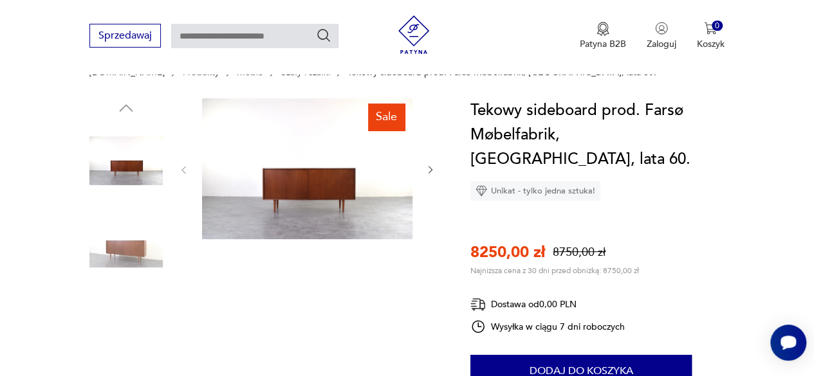
scroll to position [115, 0]
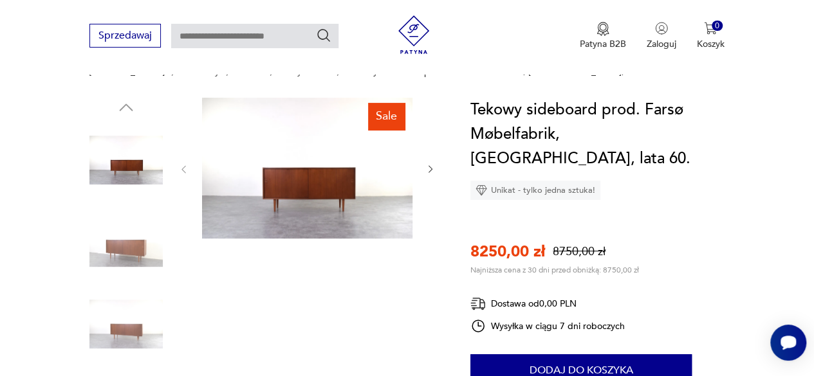
click at [301, 188] on img at bounding box center [307, 168] width 210 height 141
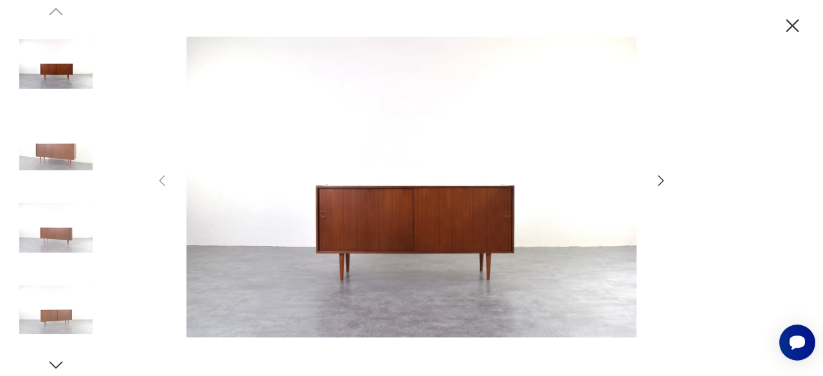
click at [661, 181] on icon "button" at bounding box center [661, 180] width 15 height 15
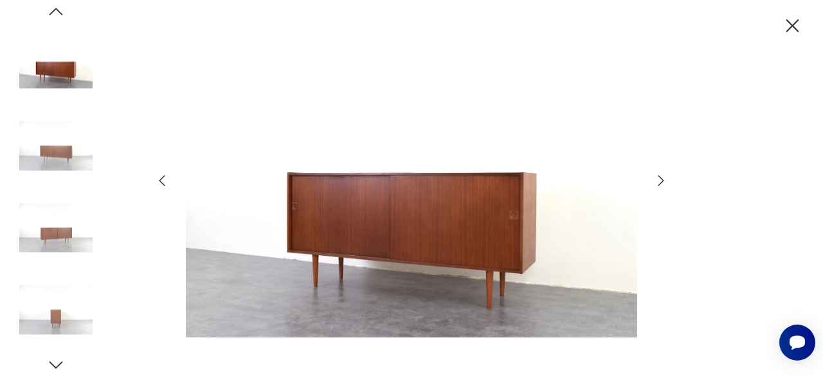
click at [661, 181] on icon "button" at bounding box center [661, 180] width 15 height 15
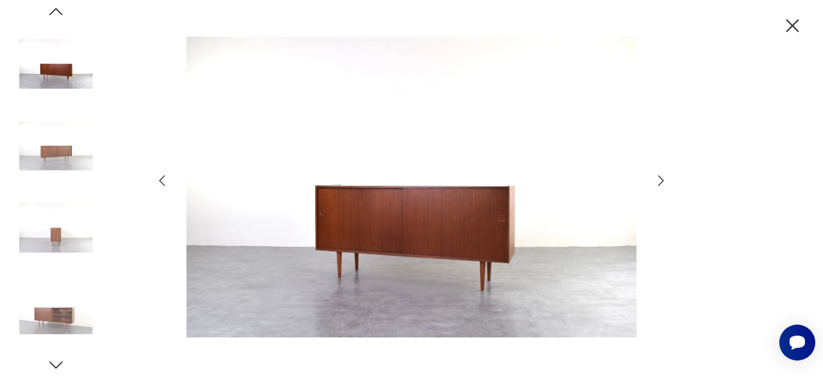
click at [661, 181] on icon "button" at bounding box center [661, 180] width 15 height 15
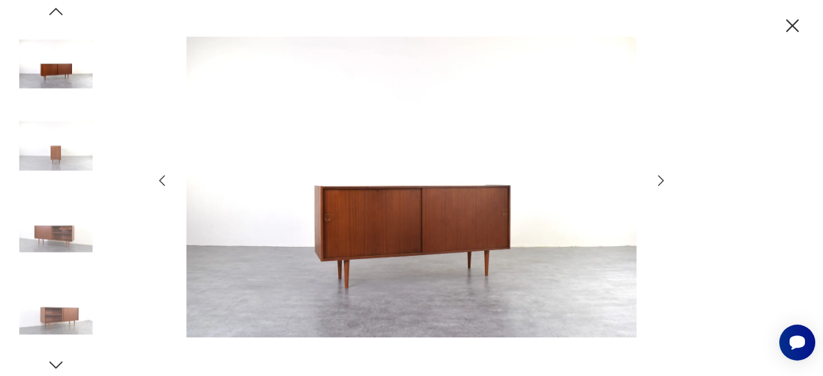
click at [661, 181] on icon "button" at bounding box center [661, 180] width 15 height 15
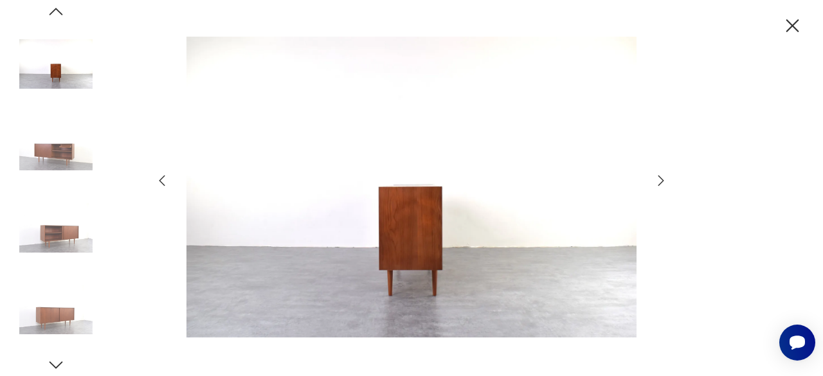
click at [794, 23] on icon "button" at bounding box center [793, 26] width 23 height 23
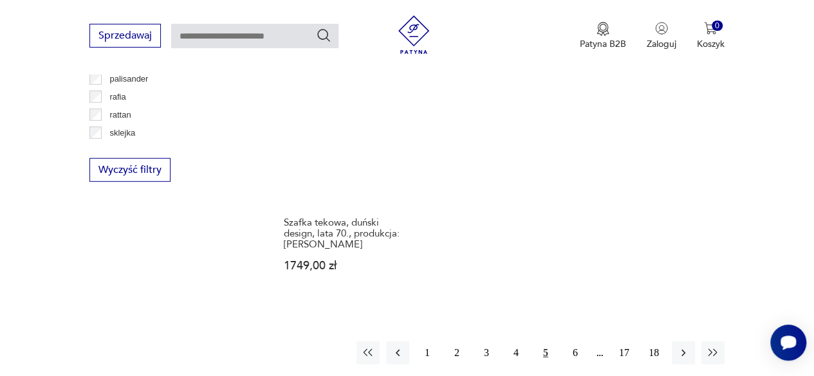
scroll to position [1788, 0]
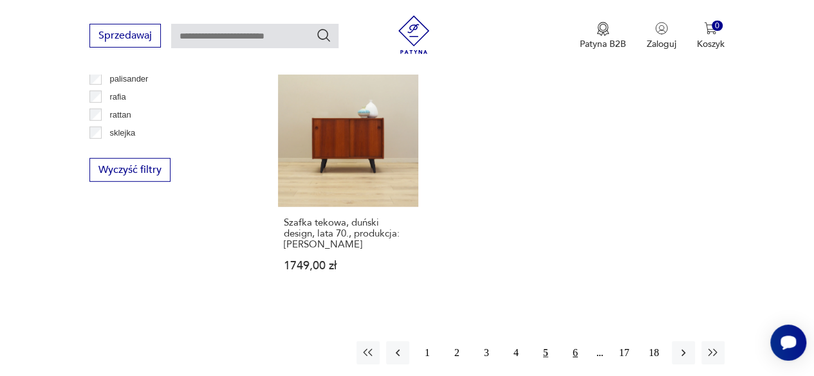
click at [577, 342] on button "6" at bounding box center [575, 353] width 23 height 23
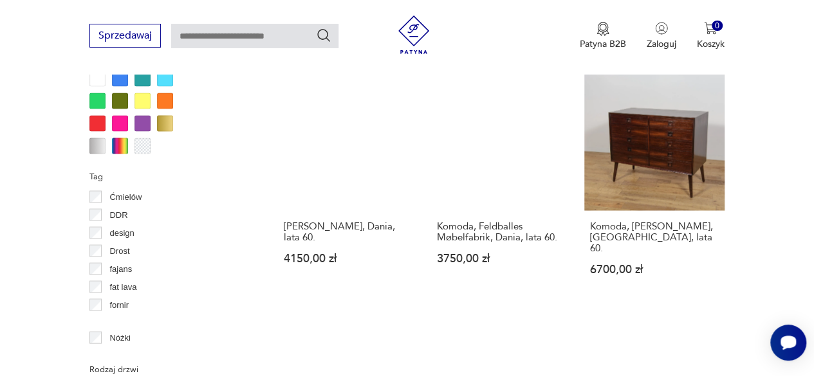
scroll to position [1270, 0]
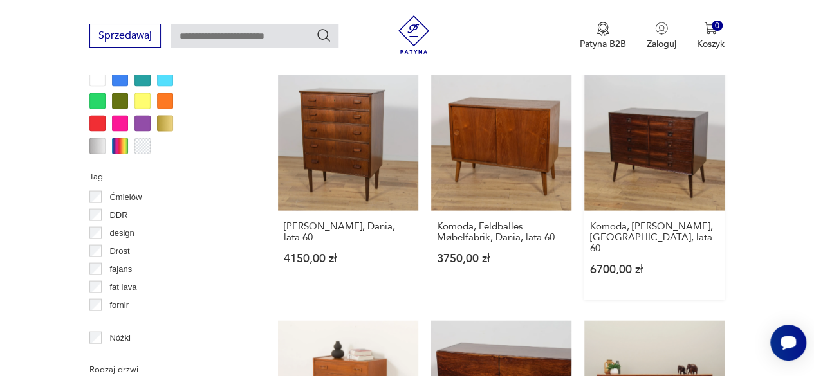
click at [674, 147] on link "Komoda, [PERSON_NAME], [GEOGRAPHIC_DATA], lata 60. 6700,00 zł" at bounding box center [654, 186] width 140 height 230
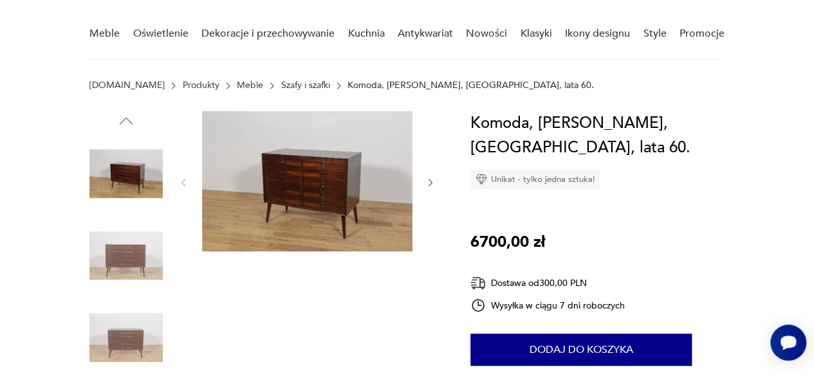
scroll to position [102, 0]
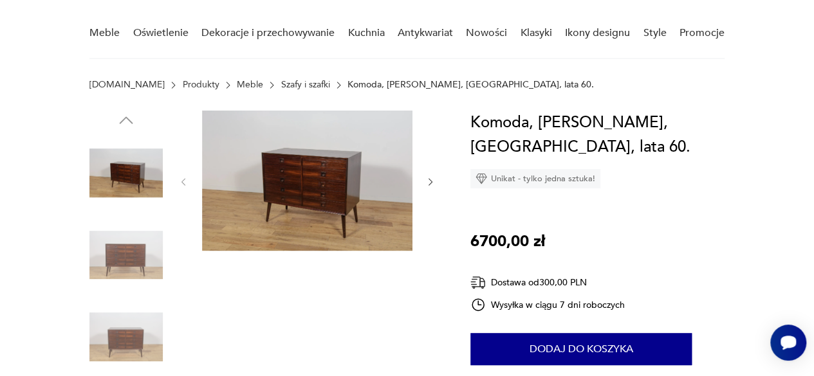
click at [311, 187] on img at bounding box center [307, 181] width 210 height 140
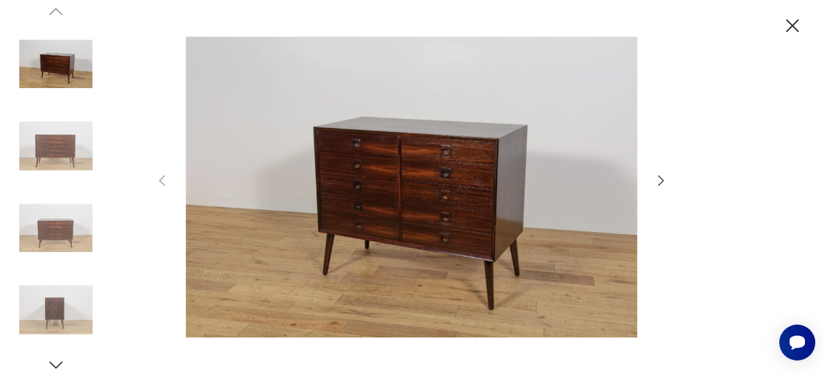
click at [662, 179] on icon "button" at bounding box center [661, 180] width 15 height 15
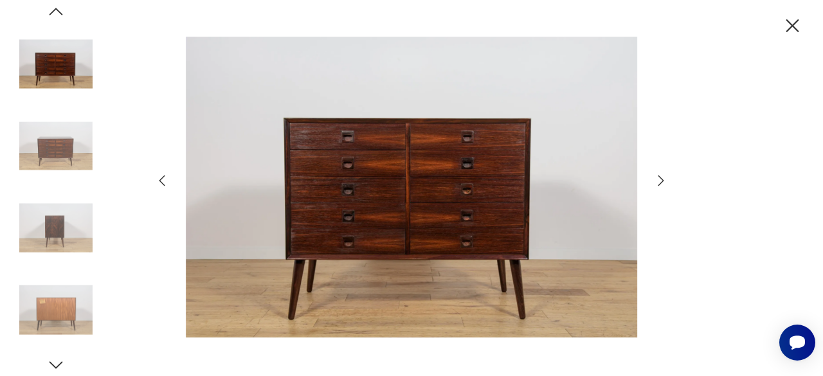
click at [662, 179] on icon "button" at bounding box center [661, 180] width 15 height 15
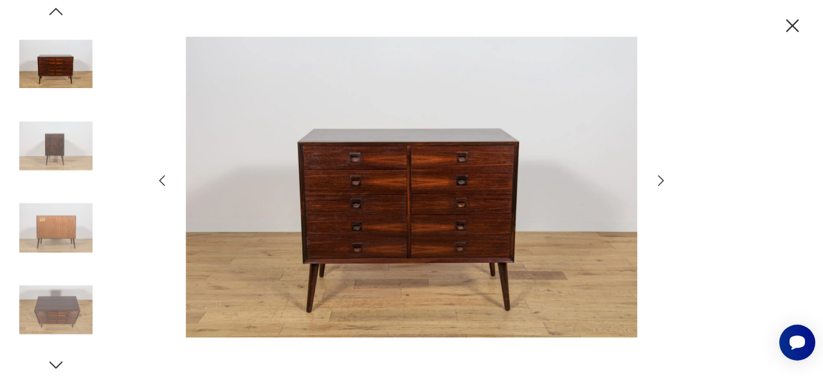
click at [662, 179] on icon "button" at bounding box center [661, 180] width 15 height 15
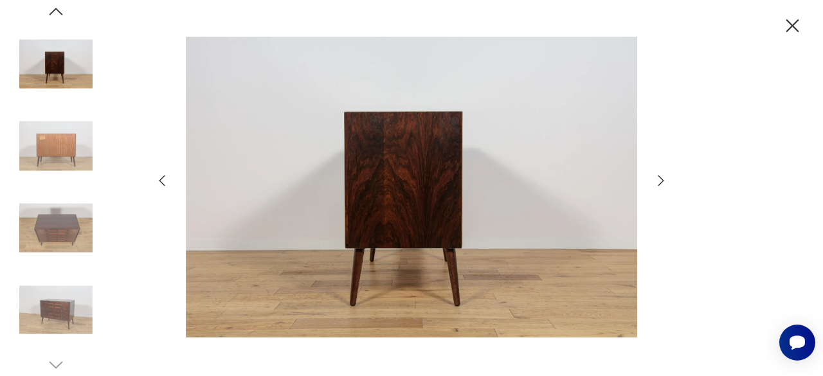
click at [662, 179] on icon "button" at bounding box center [661, 180] width 15 height 15
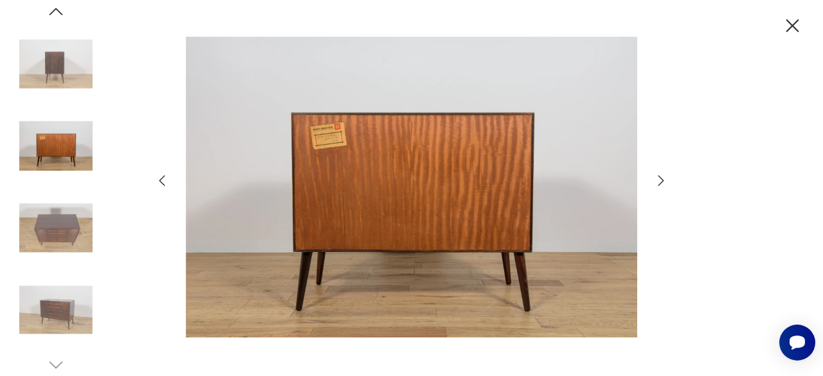
click at [662, 179] on icon "button" at bounding box center [661, 180] width 15 height 15
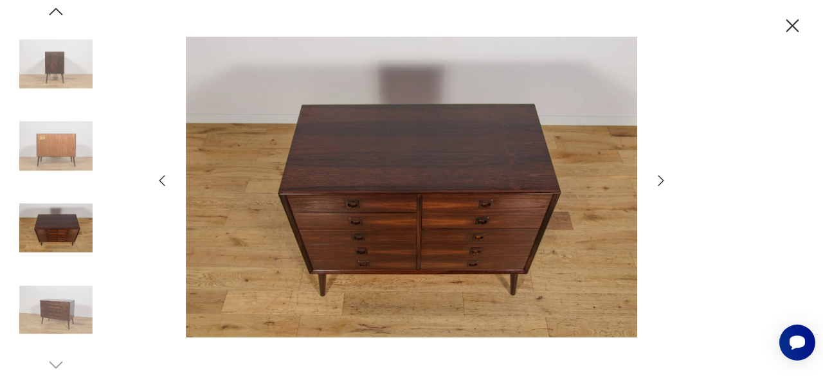
click at [662, 179] on icon "button" at bounding box center [661, 180] width 15 height 15
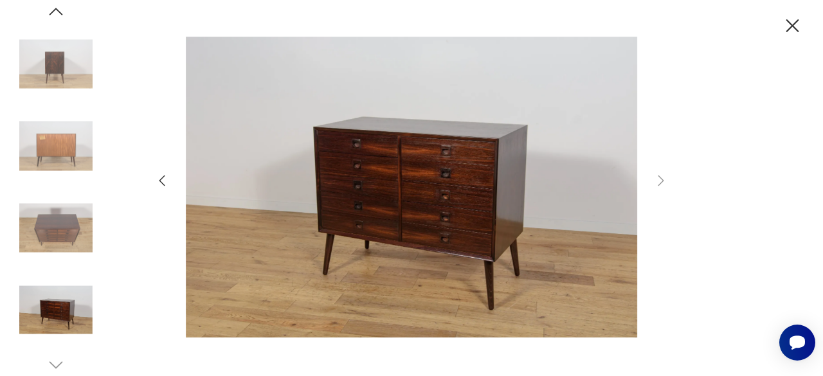
click at [793, 21] on icon "button" at bounding box center [793, 26] width 23 height 23
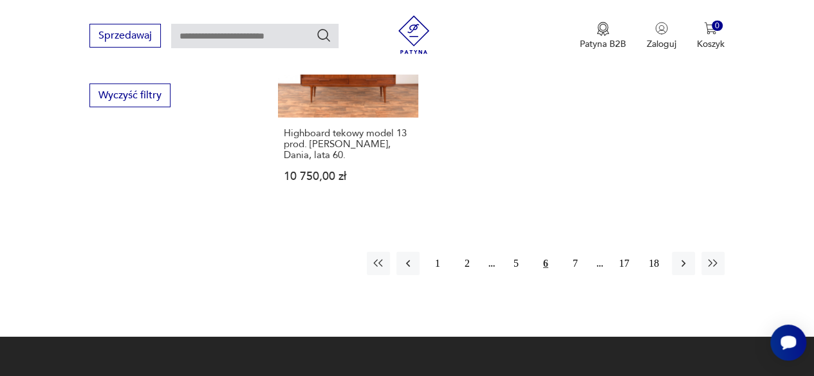
scroll to position [1864, 0]
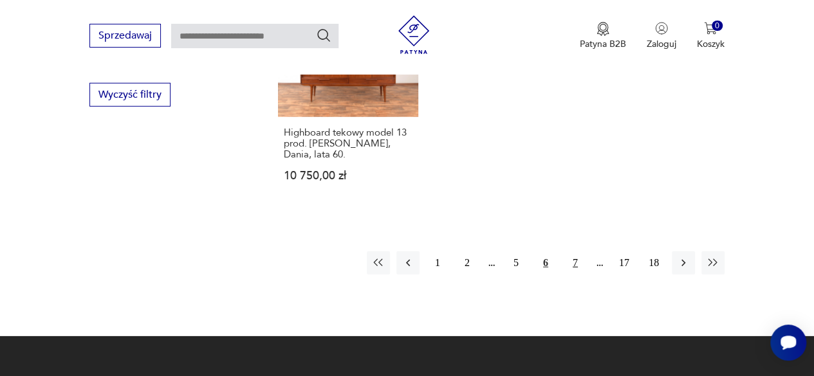
click at [575, 252] on button "7" at bounding box center [575, 263] width 23 height 23
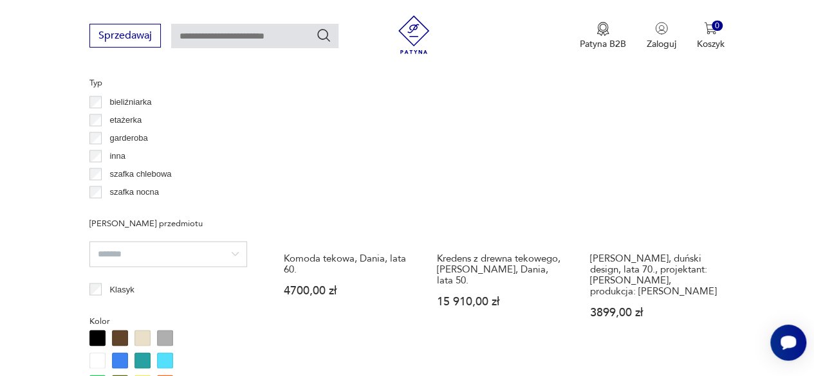
scroll to position [992, 0]
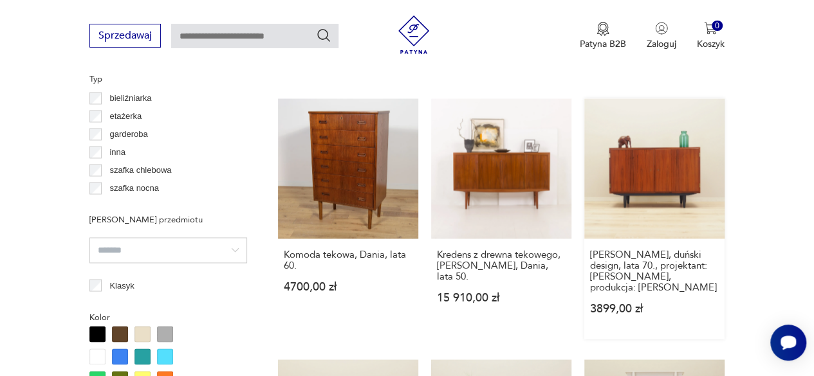
click at [668, 161] on link "[PERSON_NAME], duński design, lata 70., projektant: [PERSON_NAME], produkcja: […" at bounding box center [654, 218] width 140 height 241
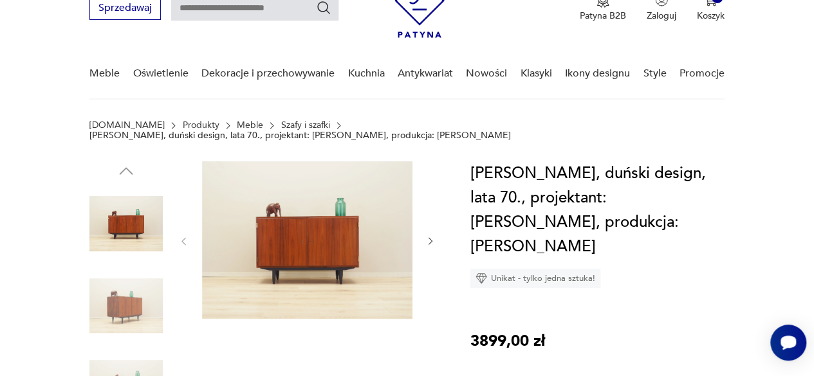
scroll to position [69, 0]
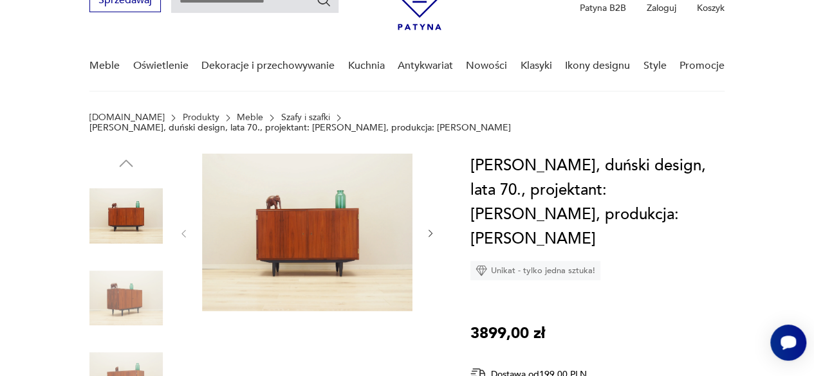
click at [368, 210] on img at bounding box center [307, 233] width 210 height 158
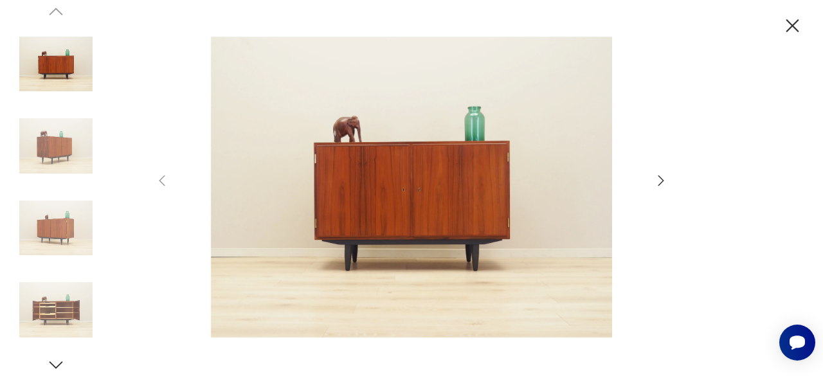
click at [661, 176] on icon "button" at bounding box center [661, 180] width 15 height 15
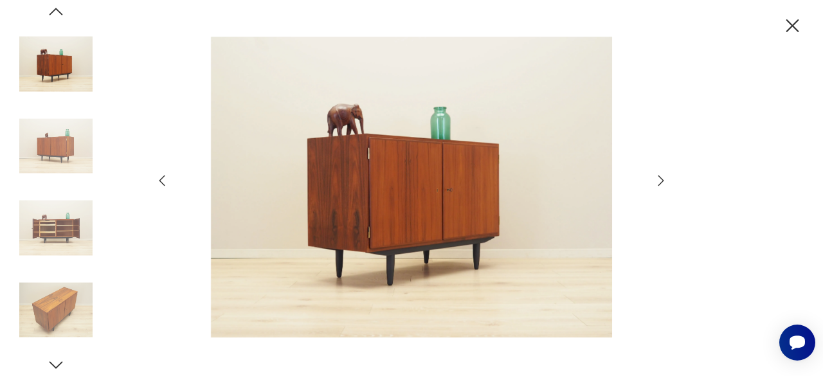
click at [661, 176] on icon "button" at bounding box center [661, 180] width 15 height 15
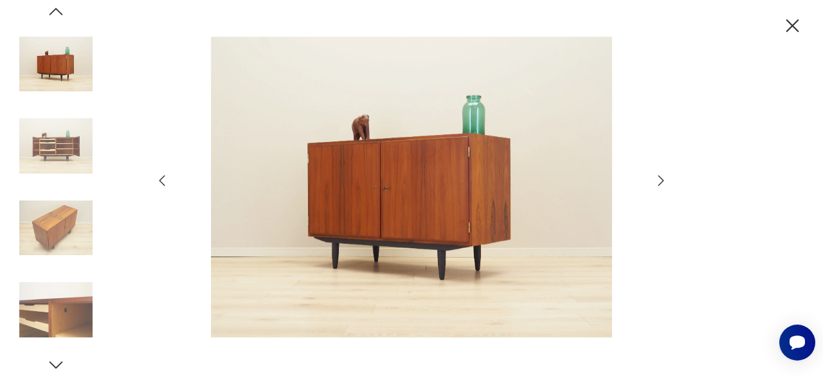
click at [661, 176] on icon "button" at bounding box center [661, 180] width 15 height 15
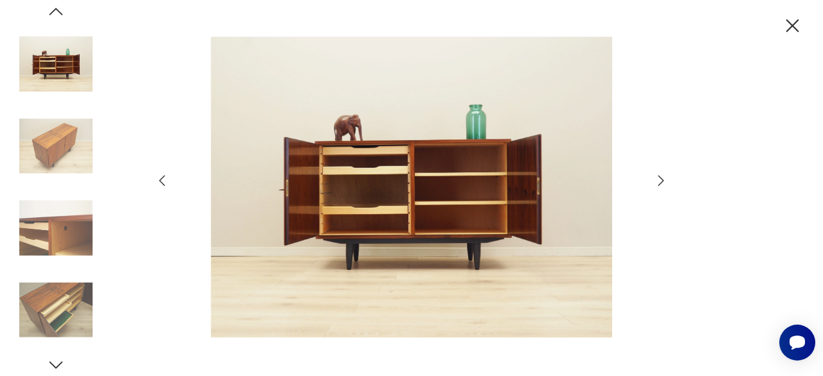
click at [661, 176] on icon "button" at bounding box center [661, 180] width 15 height 15
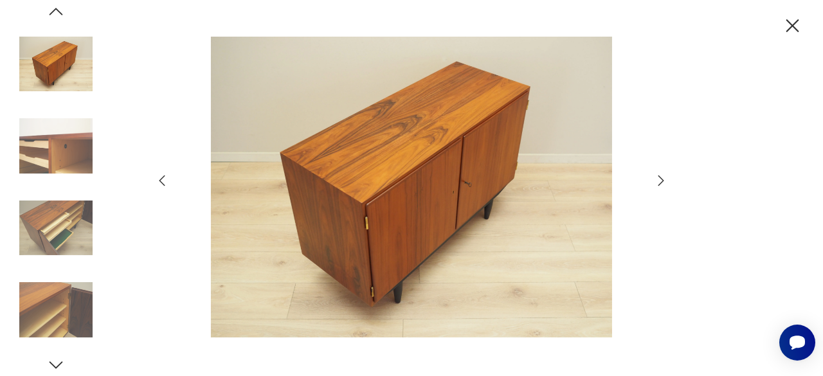
click at [661, 176] on icon "button" at bounding box center [661, 180] width 15 height 15
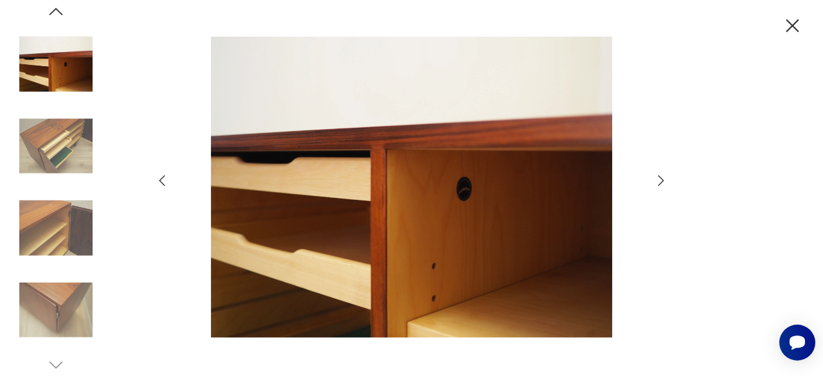
click at [661, 176] on icon "button" at bounding box center [661, 180] width 15 height 15
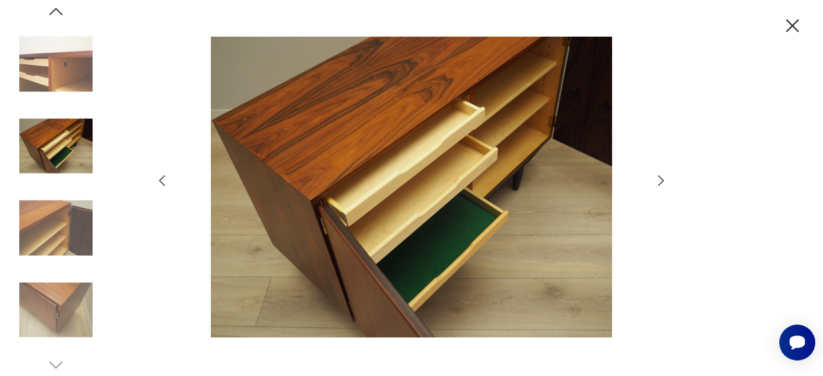
click at [661, 176] on icon "button" at bounding box center [661, 180] width 15 height 15
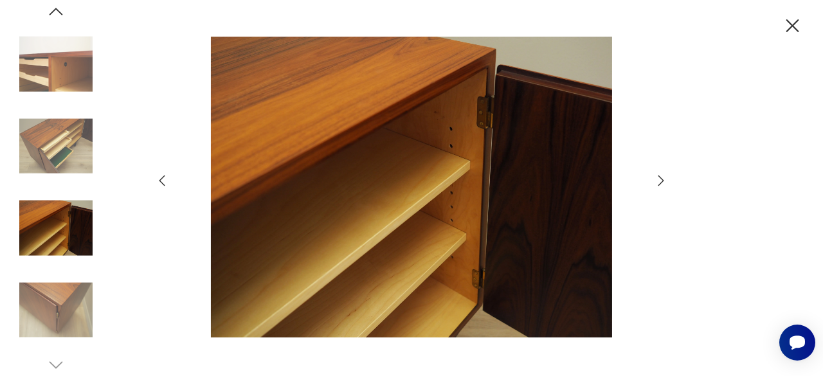
click at [661, 176] on icon "button" at bounding box center [661, 180] width 15 height 15
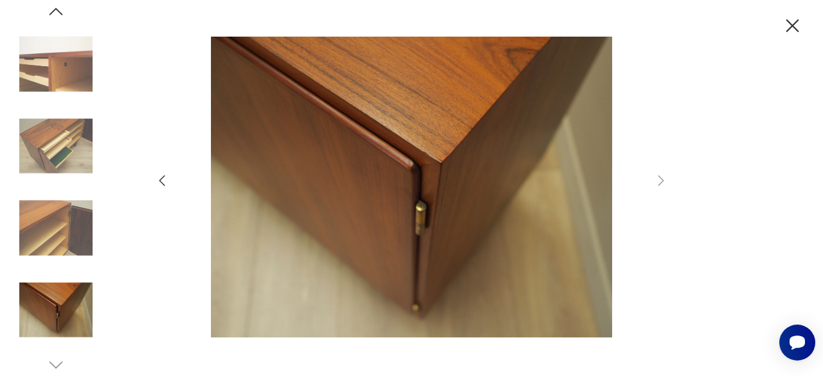
click at [793, 19] on icon "button" at bounding box center [793, 26] width 23 height 23
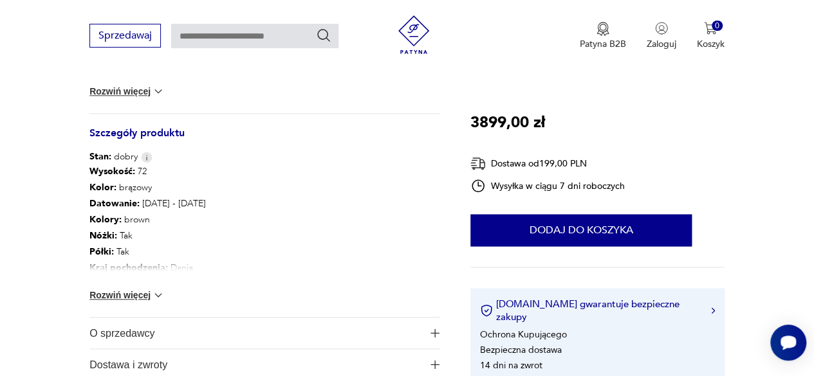
scroll to position [667, 0]
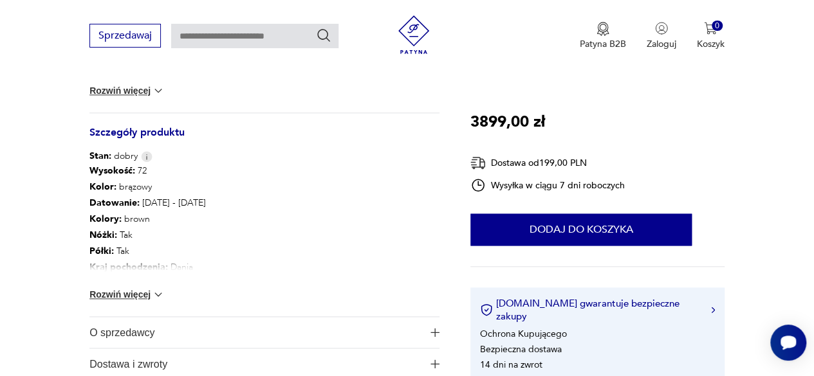
click at [124, 288] on button "Rozwiń więcej" at bounding box center [126, 294] width 75 height 13
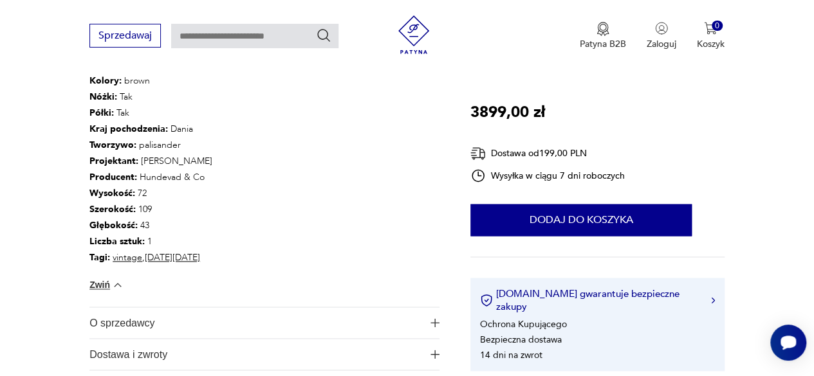
scroll to position [814, 0]
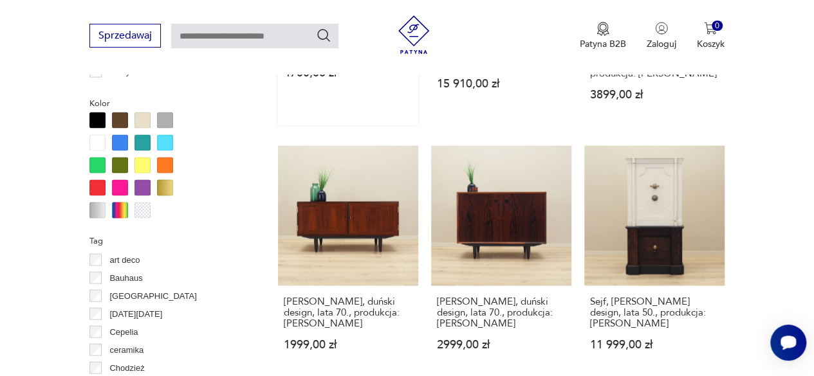
scroll to position [1221, 0]
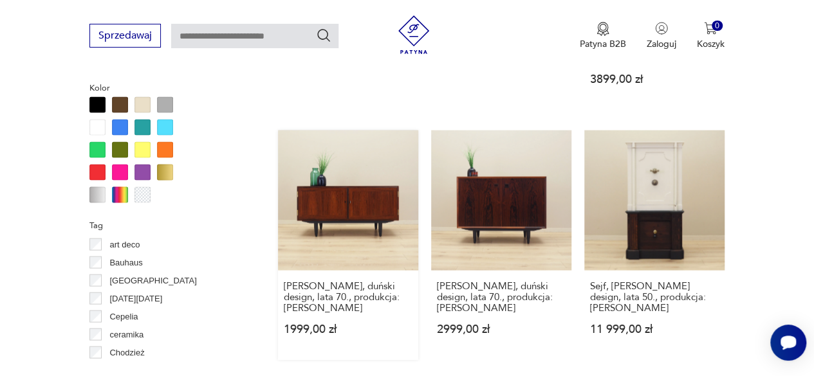
click at [351, 190] on link "Szafka palisandrowa, duński design, lata 70., produkcja: [PERSON_NAME] 1999,00 …" at bounding box center [348, 246] width 140 height 230
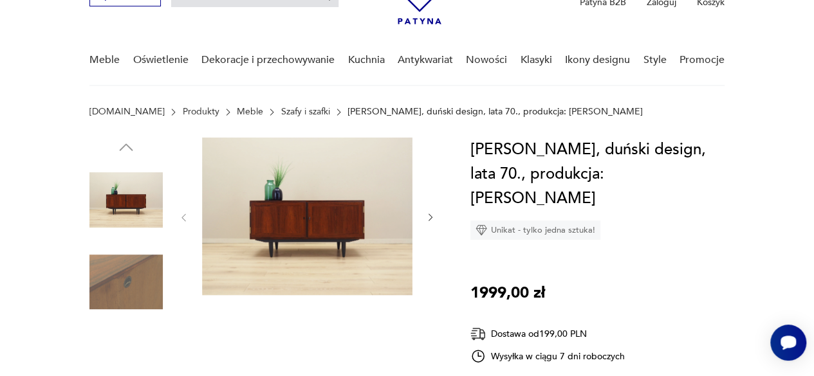
scroll to position [81, 0]
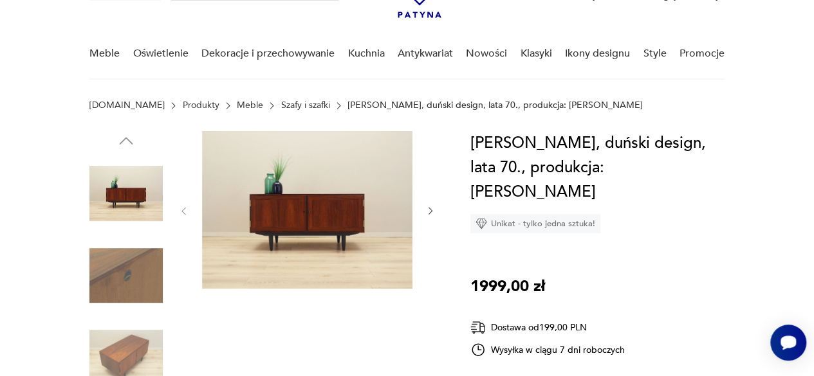
click at [320, 217] on img at bounding box center [307, 210] width 210 height 158
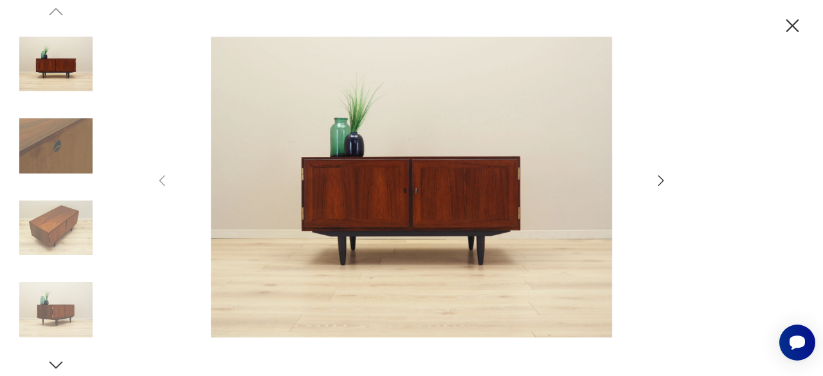
click at [661, 181] on icon "button" at bounding box center [661, 180] width 15 height 15
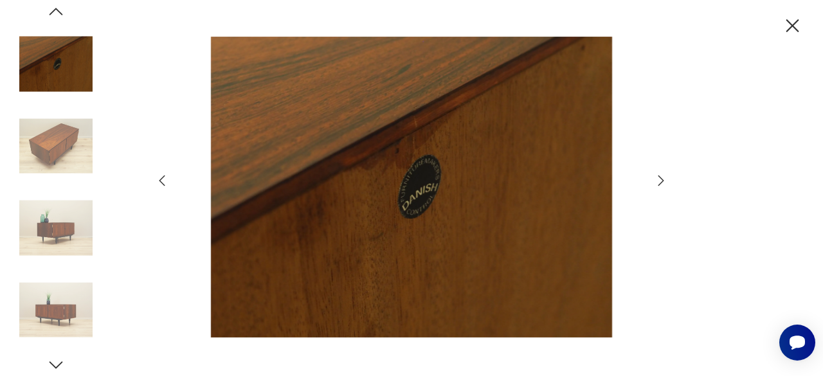
click at [661, 181] on icon "button" at bounding box center [661, 180] width 15 height 15
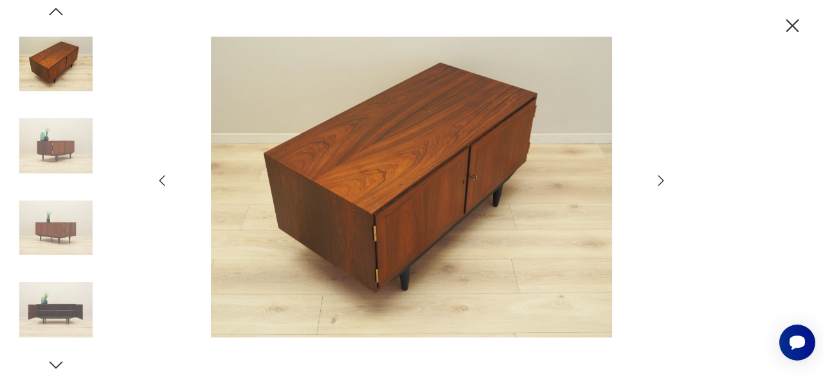
click at [661, 181] on icon "button" at bounding box center [661, 180] width 15 height 15
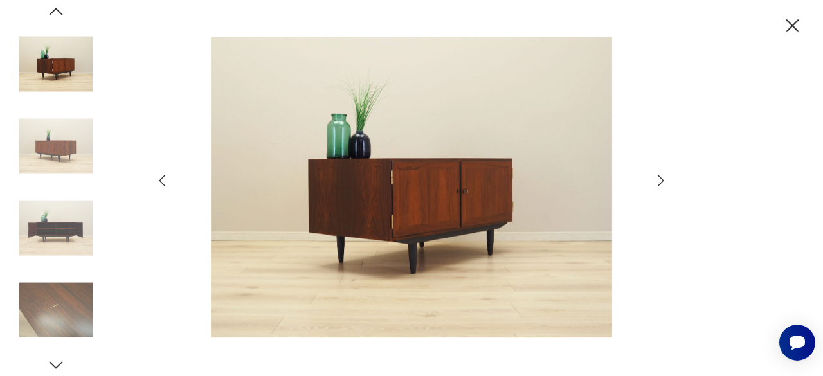
click at [661, 181] on icon "button" at bounding box center [661, 180] width 15 height 15
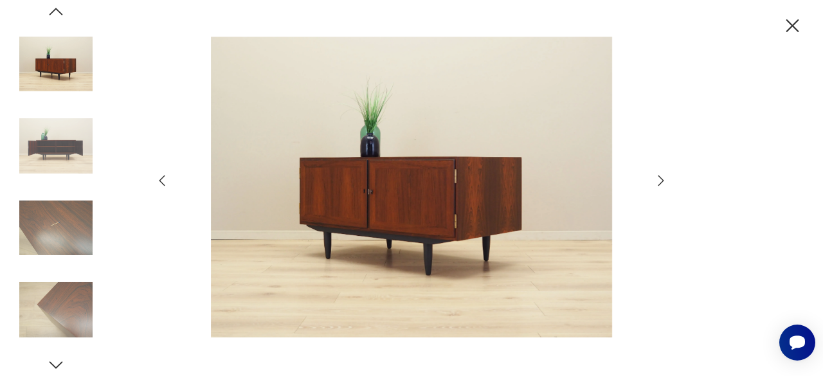
click at [661, 181] on icon "button" at bounding box center [661, 180] width 15 height 15
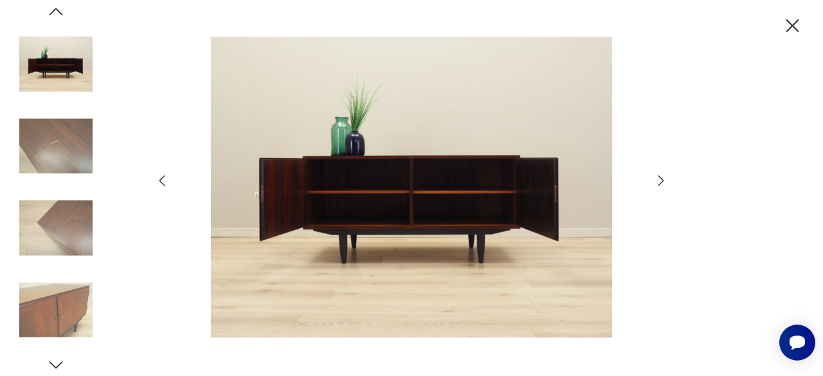
click at [661, 181] on icon "button" at bounding box center [661, 180] width 15 height 15
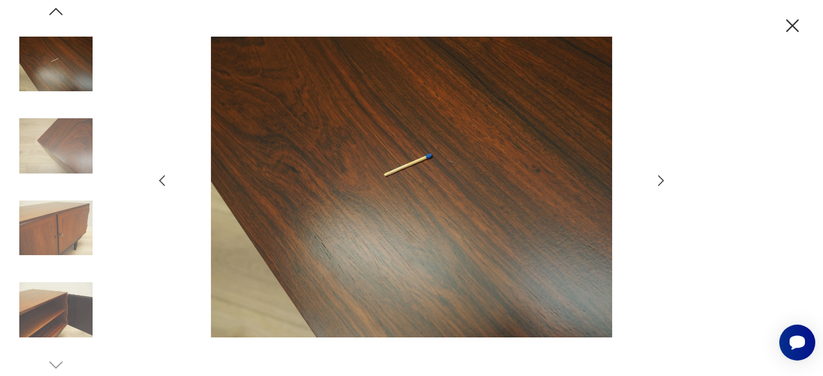
click at [661, 181] on icon "button" at bounding box center [661, 180] width 15 height 15
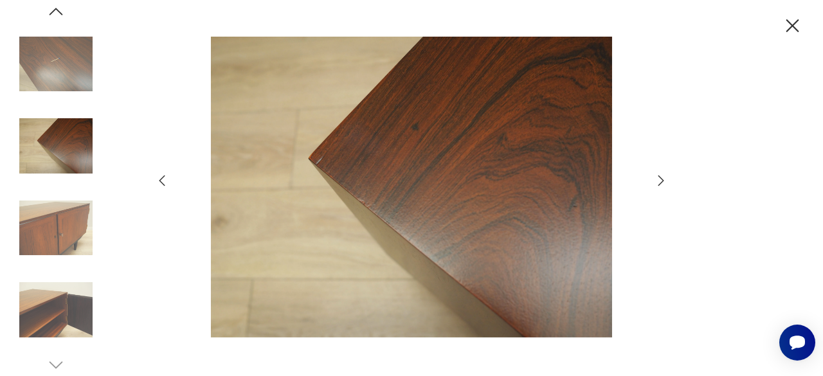
click at [661, 181] on icon "button" at bounding box center [661, 180] width 15 height 15
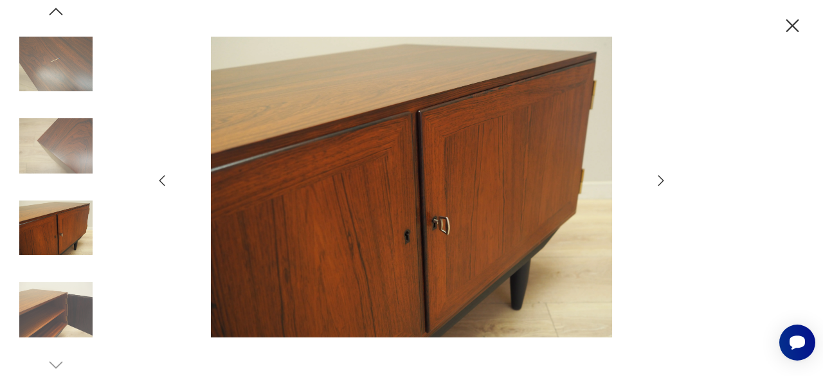
click at [787, 25] on icon "button" at bounding box center [793, 26] width 23 height 23
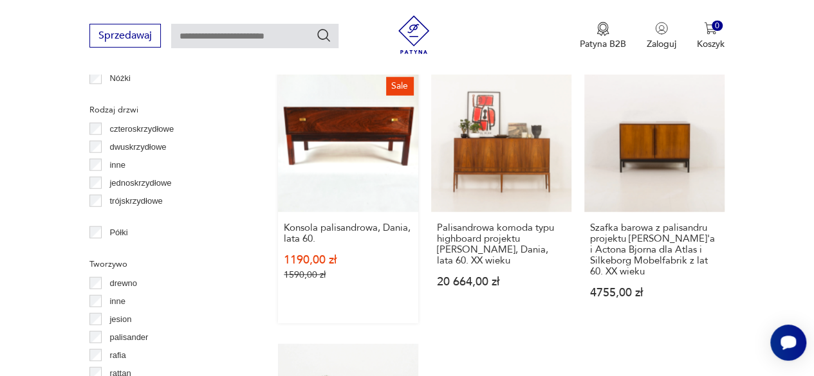
scroll to position [1531, 0]
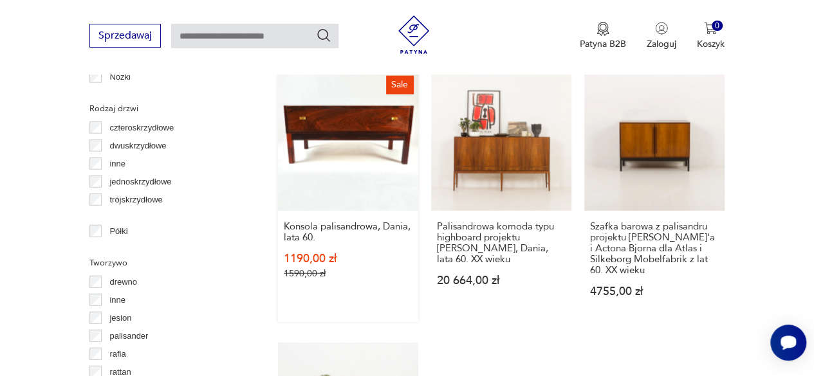
click at [346, 183] on link "Sale Konsola palisandrowa, Dania, lata 60. 1190,00 zł 1590,00 zł" at bounding box center [348, 197] width 140 height 252
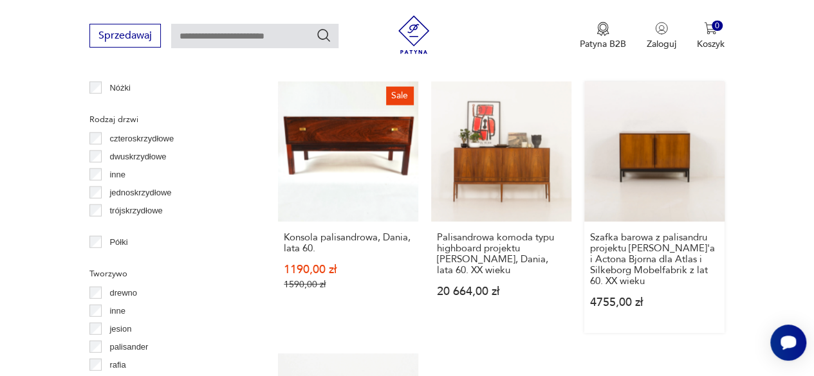
scroll to position [1507, 0]
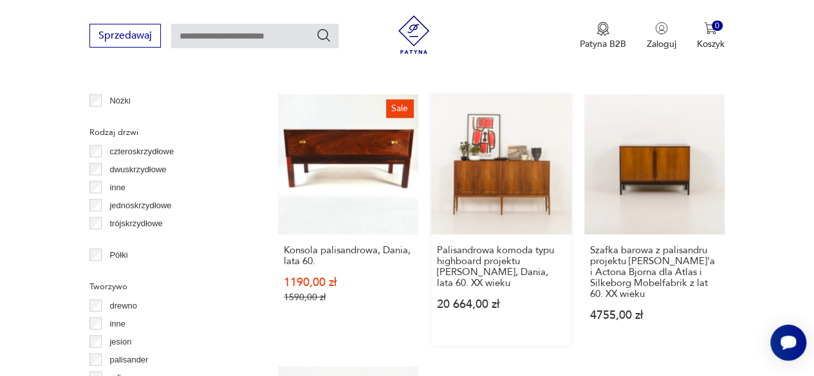
click at [506, 155] on link "Palisandrowa komoda typu highboard projektu [PERSON_NAME], Dania, lata 60. XX w…" at bounding box center [501, 221] width 140 height 252
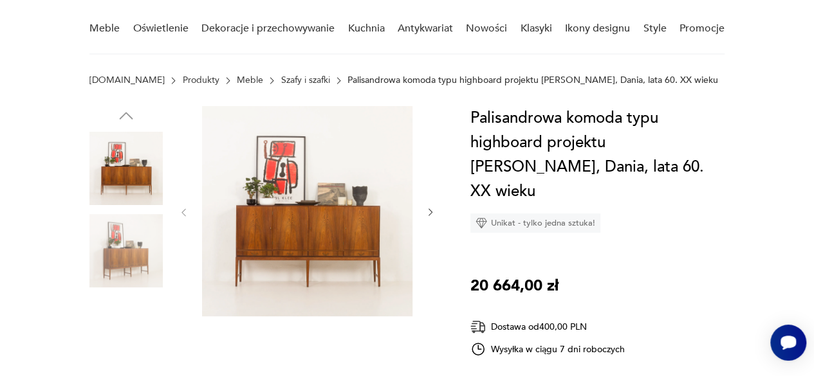
scroll to position [109, 0]
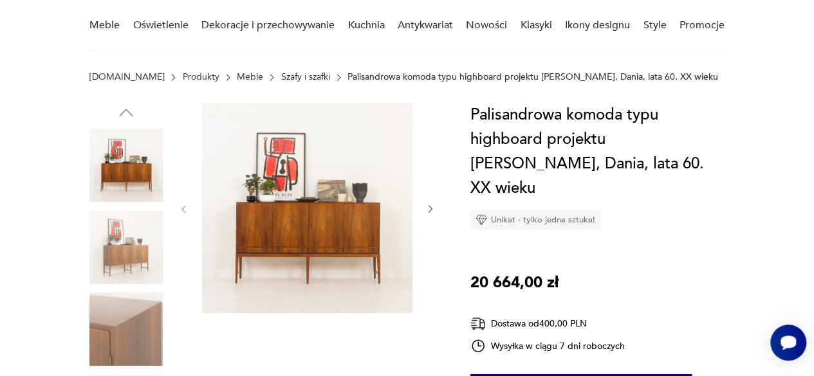
click at [430, 205] on icon "button" at bounding box center [430, 209] width 10 height 10
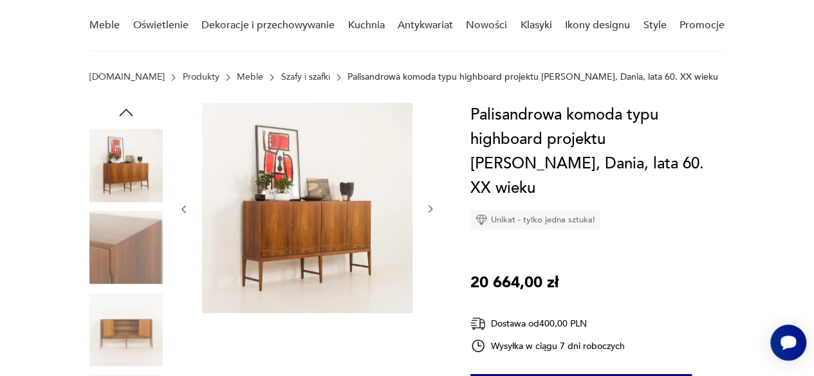
click at [430, 205] on icon "button" at bounding box center [430, 209] width 10 height 10
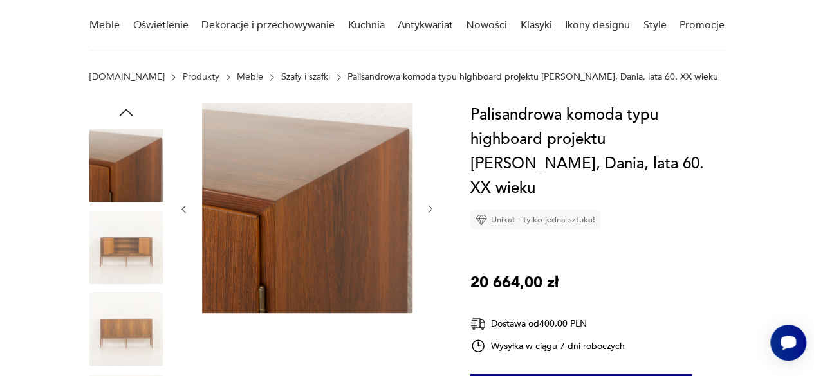
click at [430, 205] on icon "button" at bounding box center [430, 209] width 10 height 10
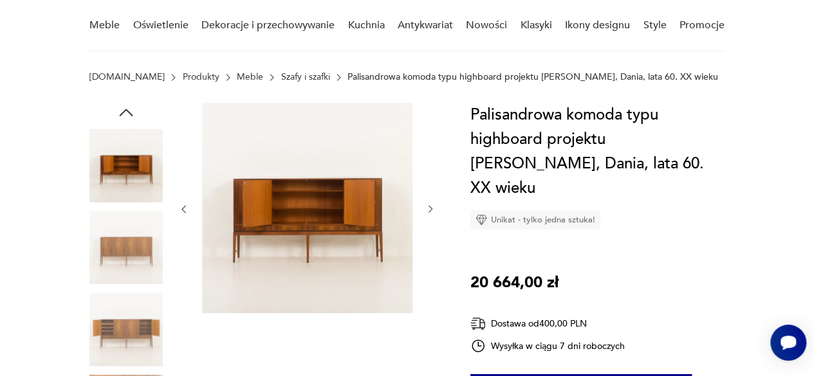
click at [430, 205] on icon "button" at bounding box center [430, 209] width 10 height 10
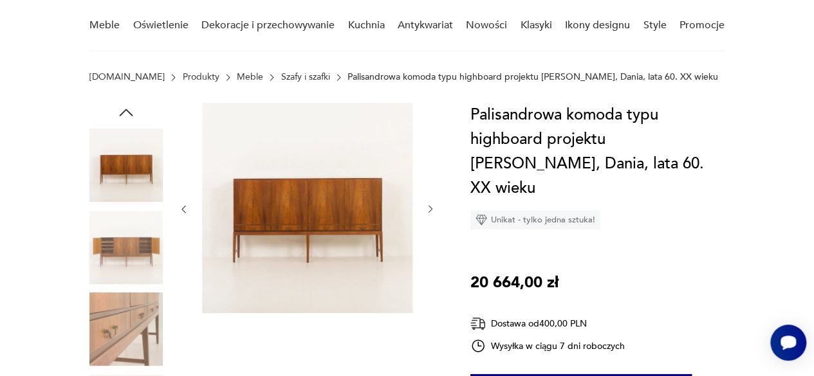
click at [430, 205] on icon "button" at bounding box center [430, 209] width 10 height 10
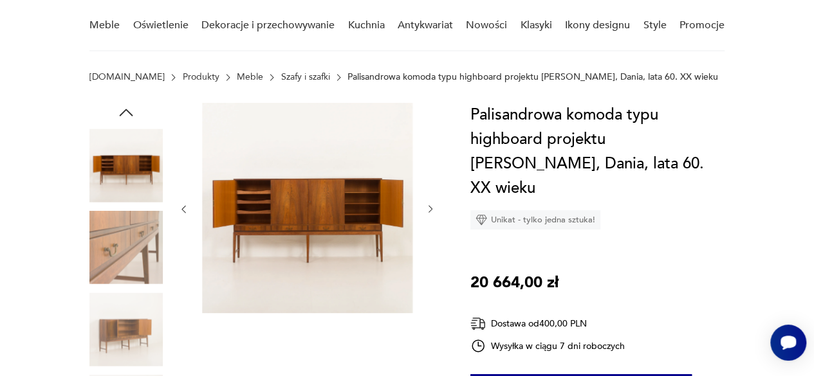
click at [430, 205] on icon "button" at bounding box center [430, 209] width 10 height 10
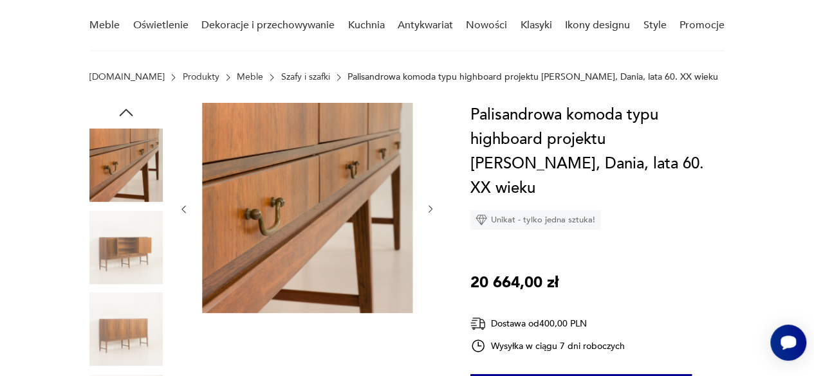
click at [430, 205] on icon "button" at bounding box center [430, 209] width 10 height 10
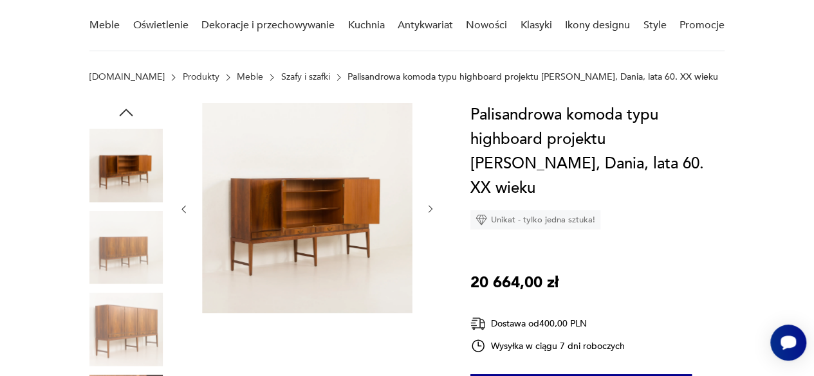
click at [430, 205] on icon "button" at bounding box center [430, 209] width 10 height 10
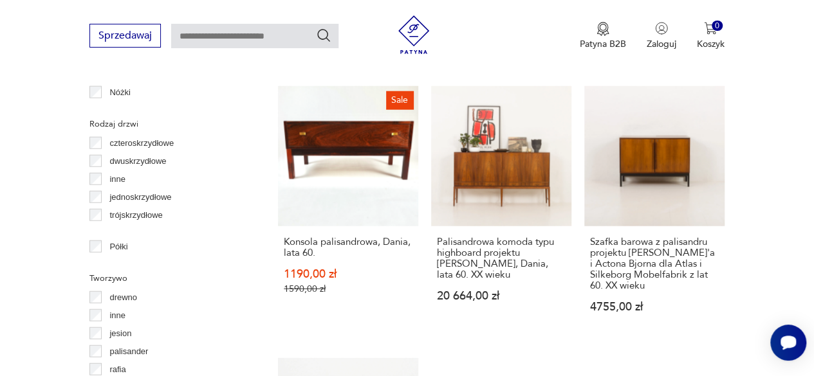
scroll to position [1541, 0]
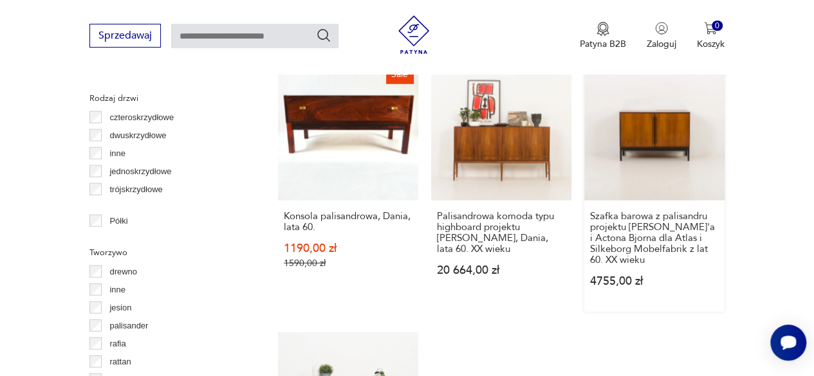
click at [652, 120] on link "Szafka barowa z palisandru projektu [PERSON_NAME]'a i Actona Bjorna dla Atlas i…" at bounding box center [654, 186] width 140 height 252
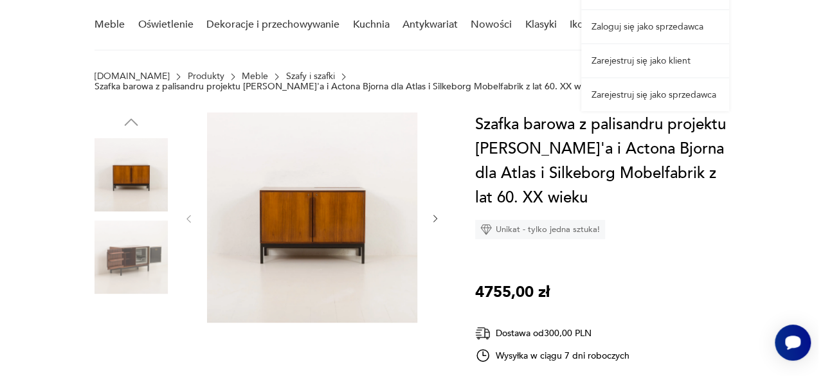
scroll to position [112, 0]
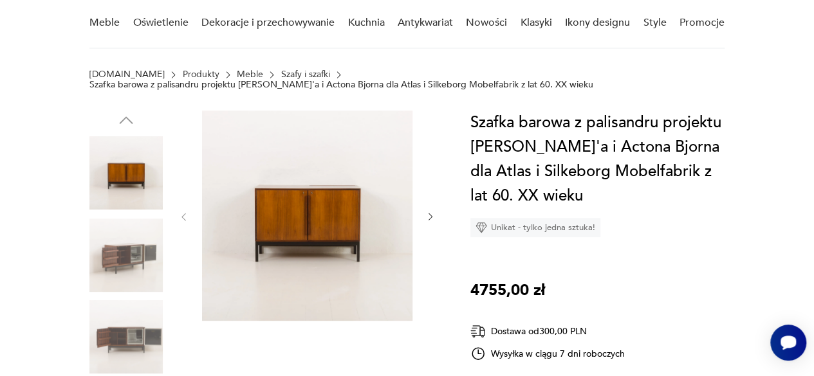
click at [332, 205] on img at bounding box center [307, 216] width 210 height 210
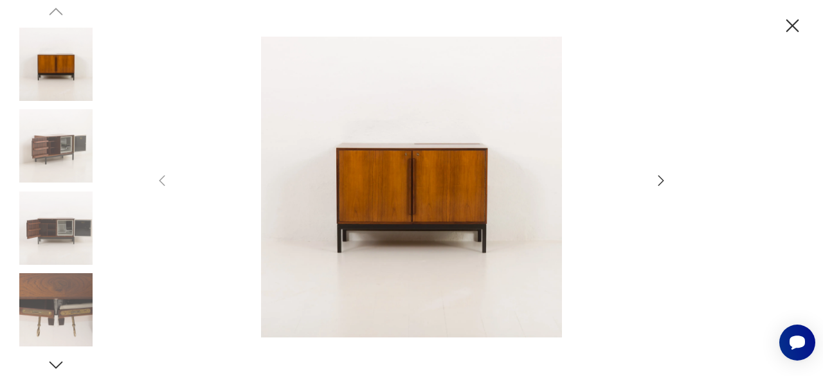
click at [663, 177] on icon "button" at bounding box center [661, 180] width 15 height 15
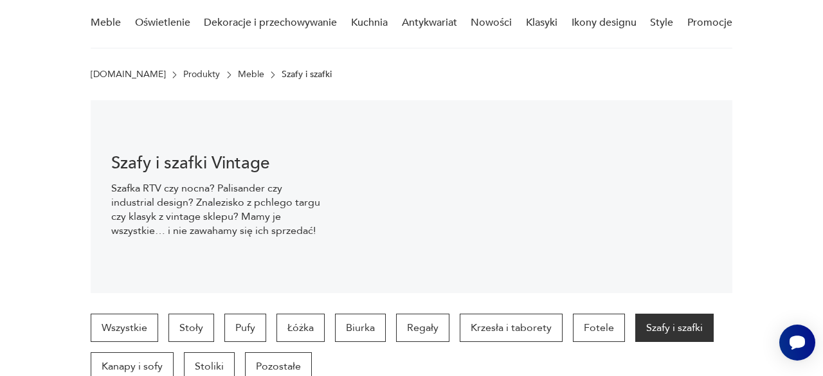
scroll to position [1659, 0]
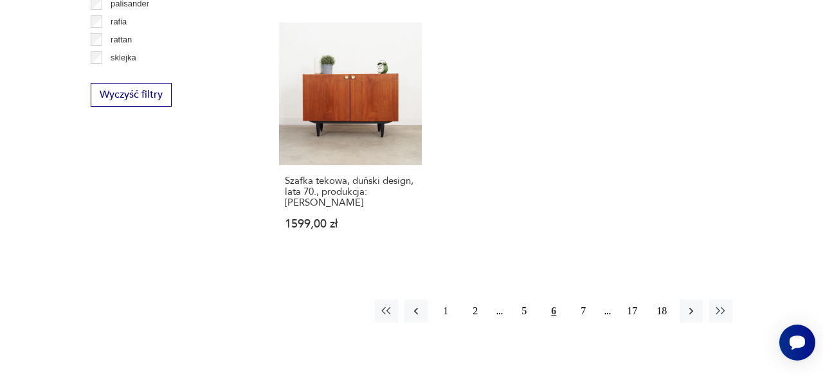
scroll to position [1864, 0]
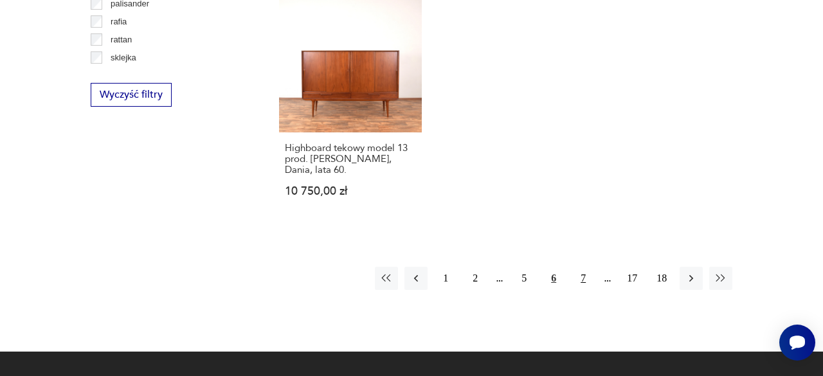
click at [581, 268] on button "7" at bounding box center [583, 278] width 23 height 23
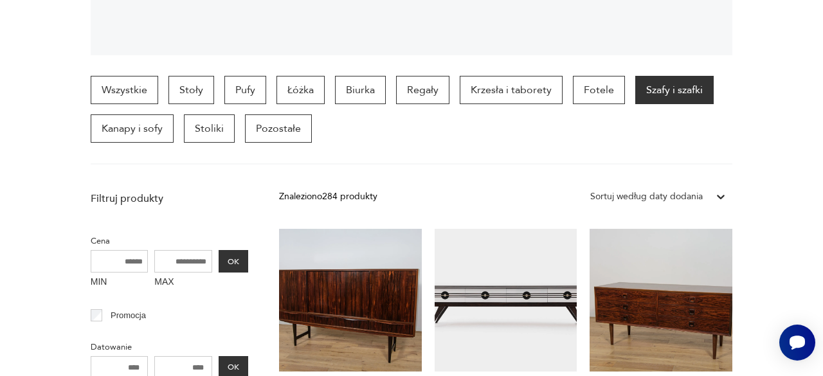
scroll to position [341, 0]
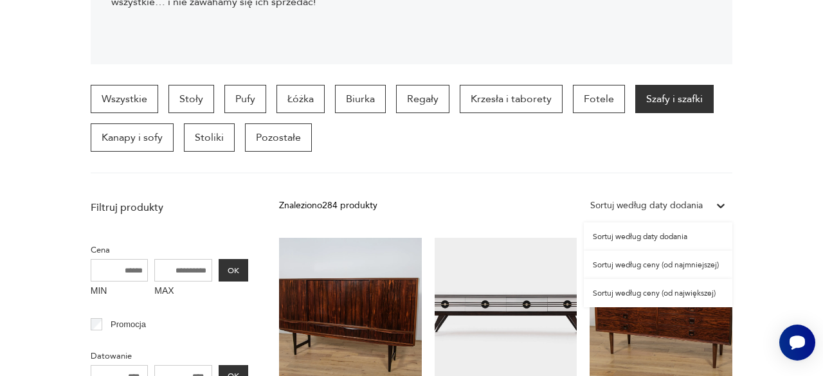
click at [722, 203] on icon at bounding box center [721, 205] width 13 height 13
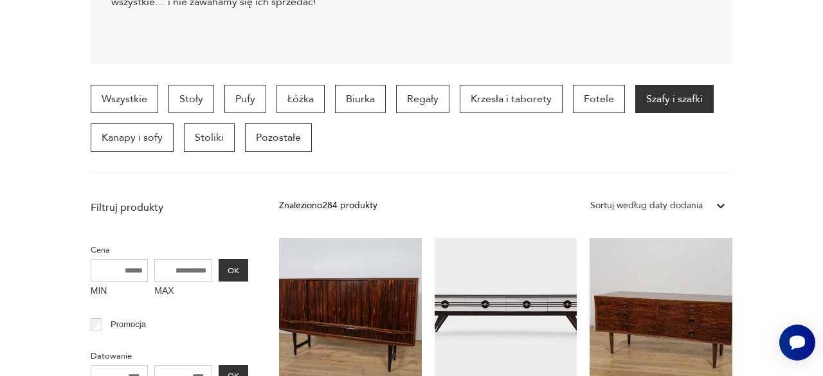
click at [722, 203] on icon at bounding box center [721, 205] width 13 height 13
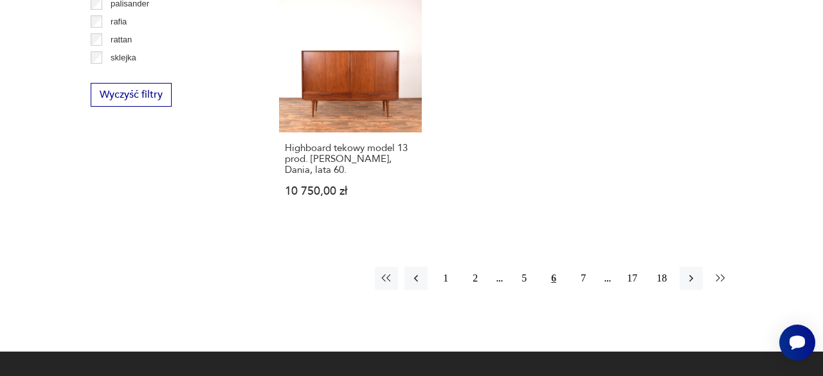
click at [720, 272] on icon "button" at bounding box center [721, 278] width 13 height 13
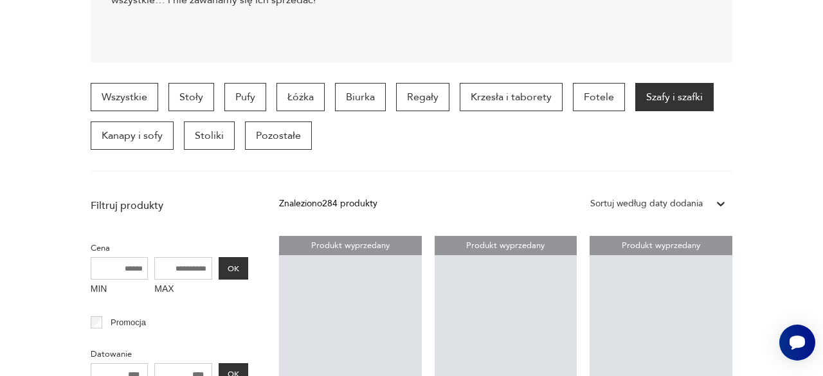
scroll to position [341, 0]
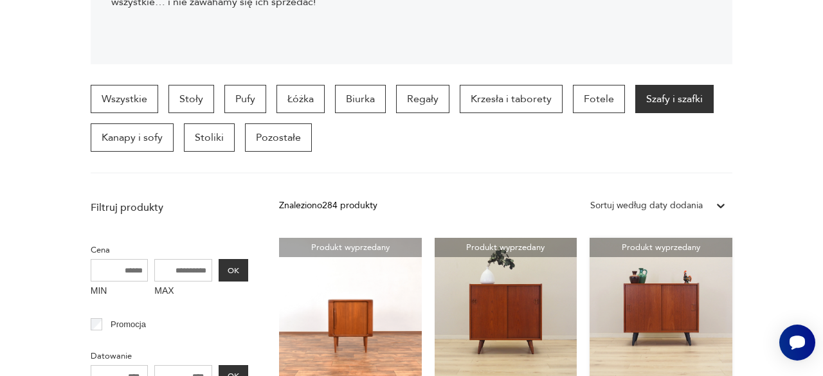
click at [669, 304] on link "Produkt wyprzedany Szafka tekowa, duński design, lata 70., produkcja: [PERSON_N…" at bounding box center [661, 354] width 143 height 232
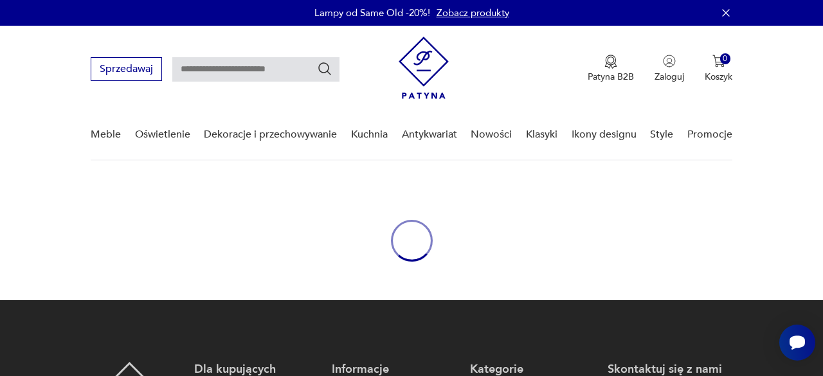
click at [470, 10] on link "Zobacz produkty" at bounding box center [473, 12] width 73 height 13
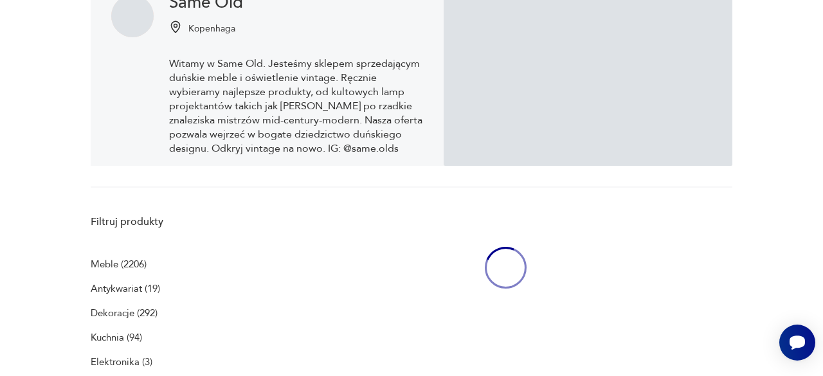
scroll to position [265, 0]
